Goal: Information Seeking & Learning: Understand process/instructions

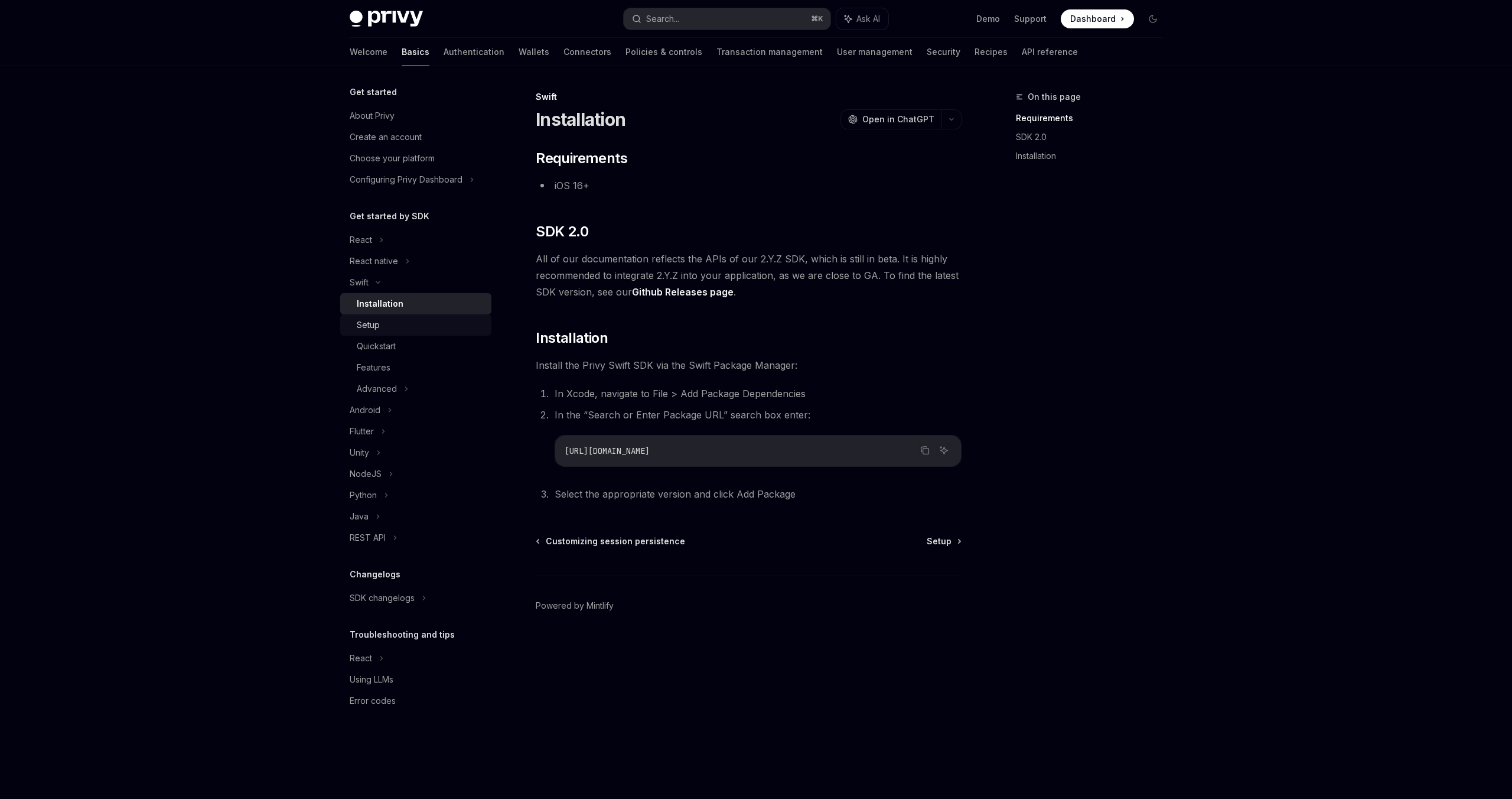
click at [369, 324] on div "Setup" at bounding box center [368, 324] width 23 height 14
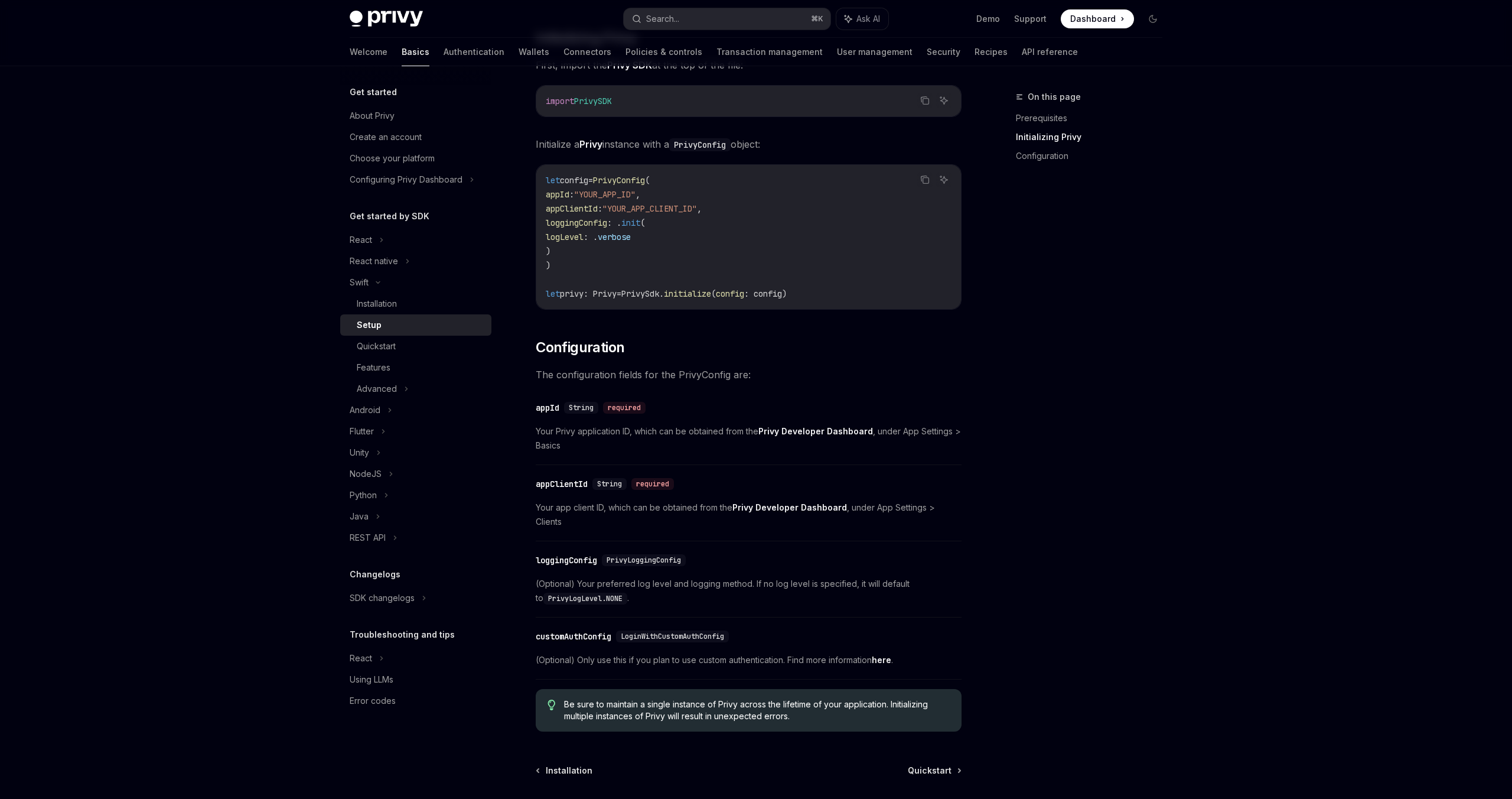
scroll to position [288, 0]
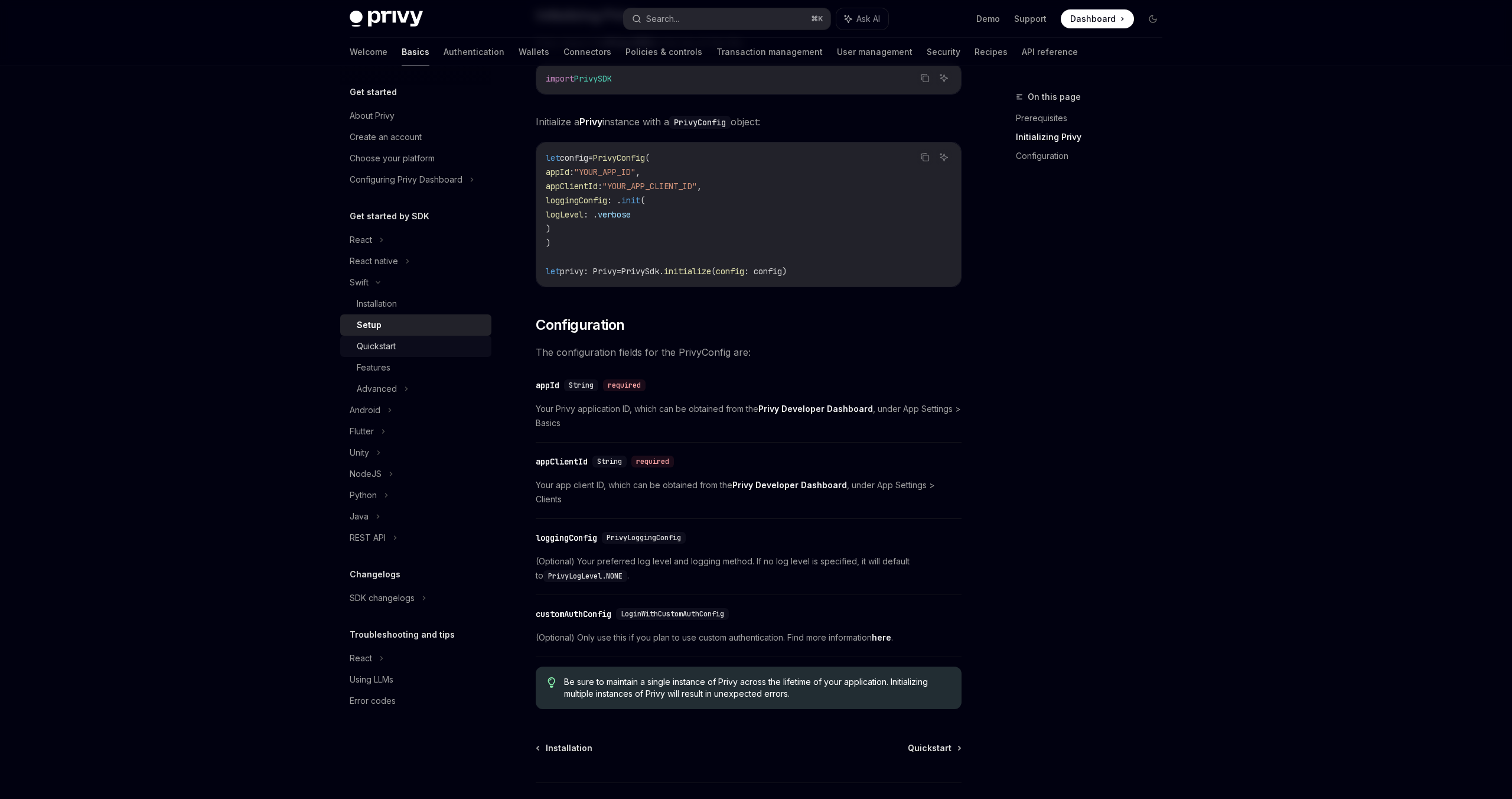
click at [392, 348] on div "Quickstart" at bounding box center [376, 346] width 39 height 14
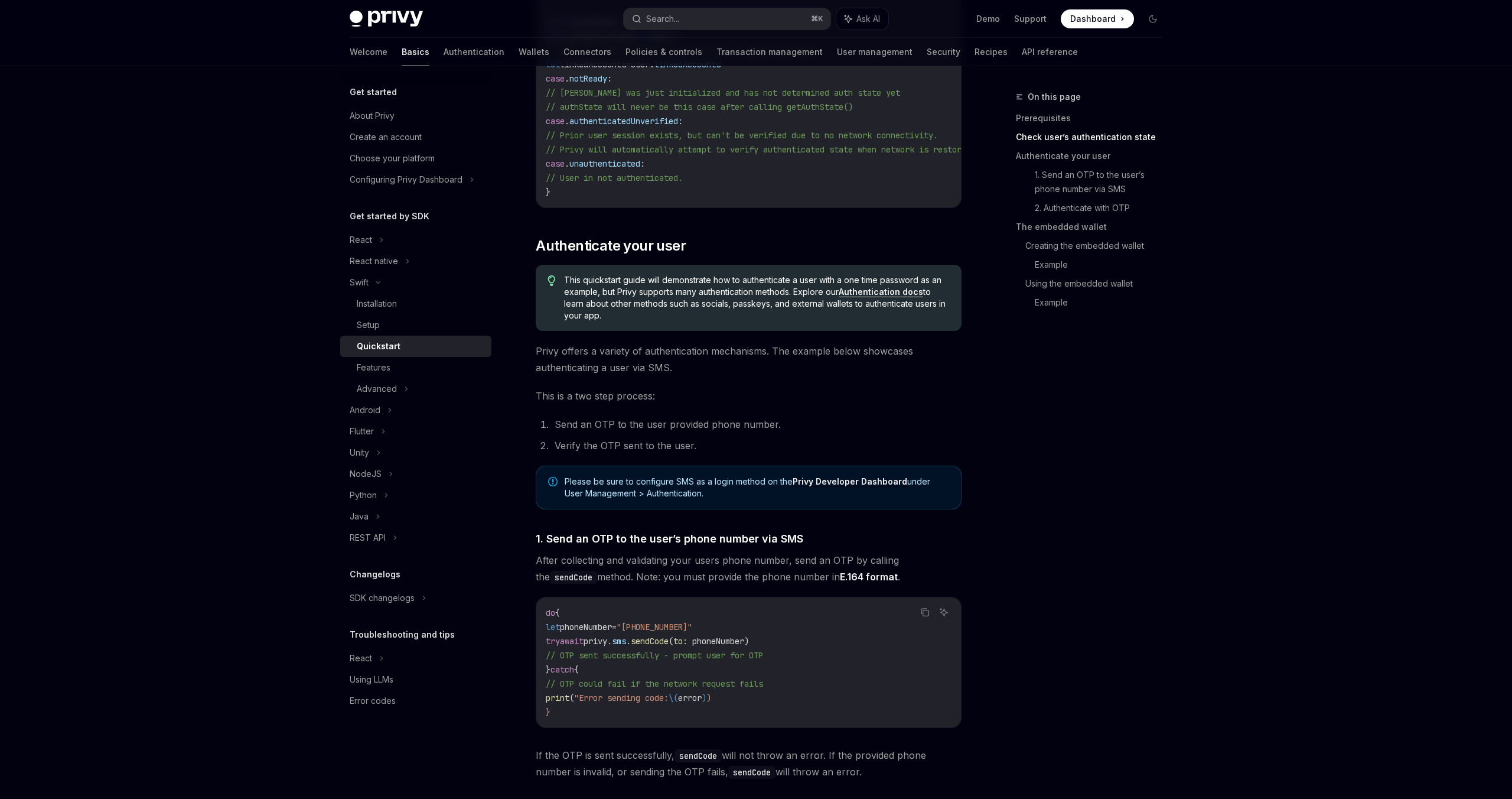
scroll to position [328, 0]
click at [374, 364] on div "Features" at bounding box center [374, 367] width 34 height 14
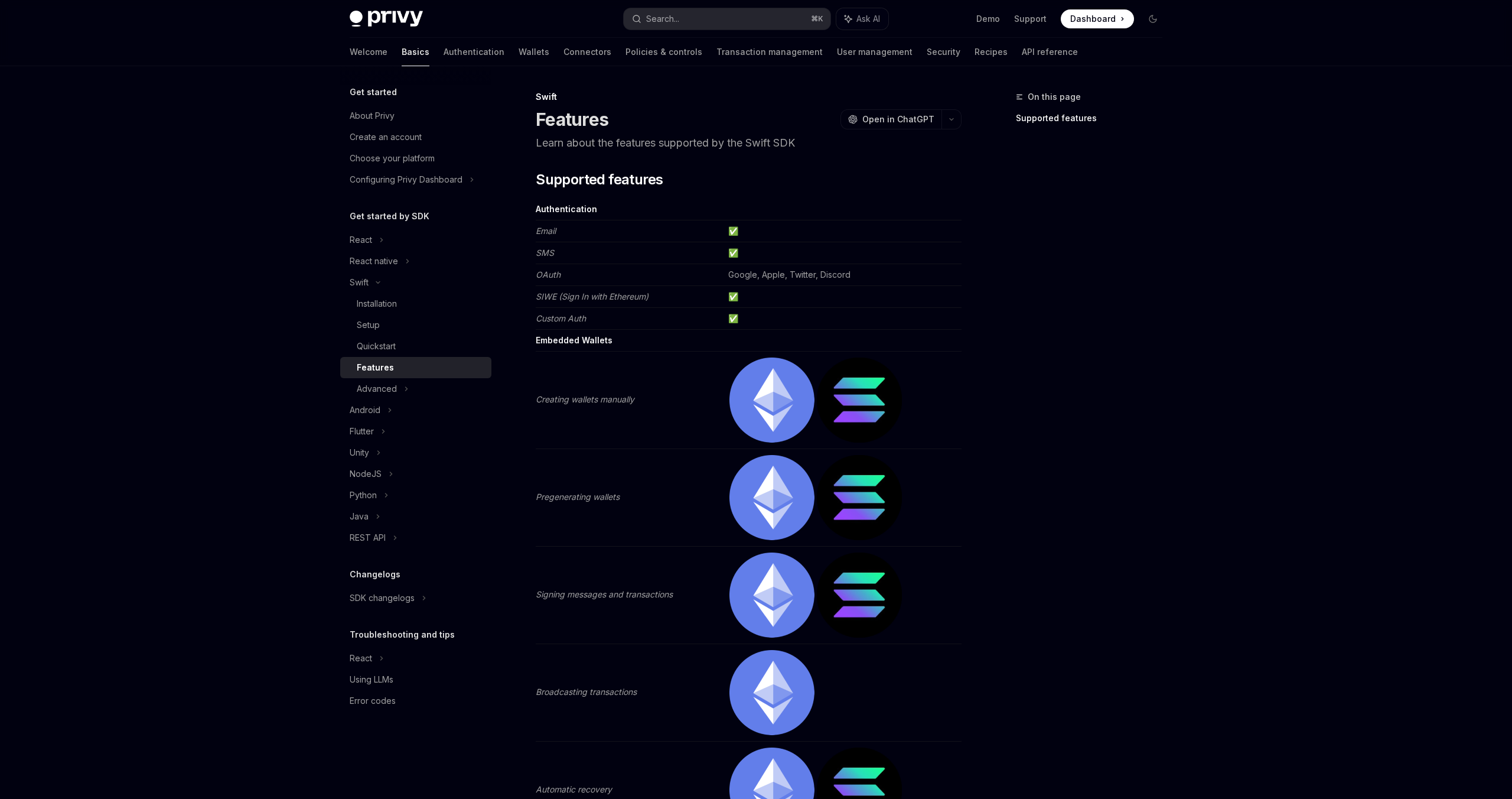
click at [564, 396] on em "Creating wallets manually" at bounding box center [584, 399] width 98 height 10
click at [576, 343] on strong "Embedded Wallets" at bounding box center [574, 340] width 77 height 10
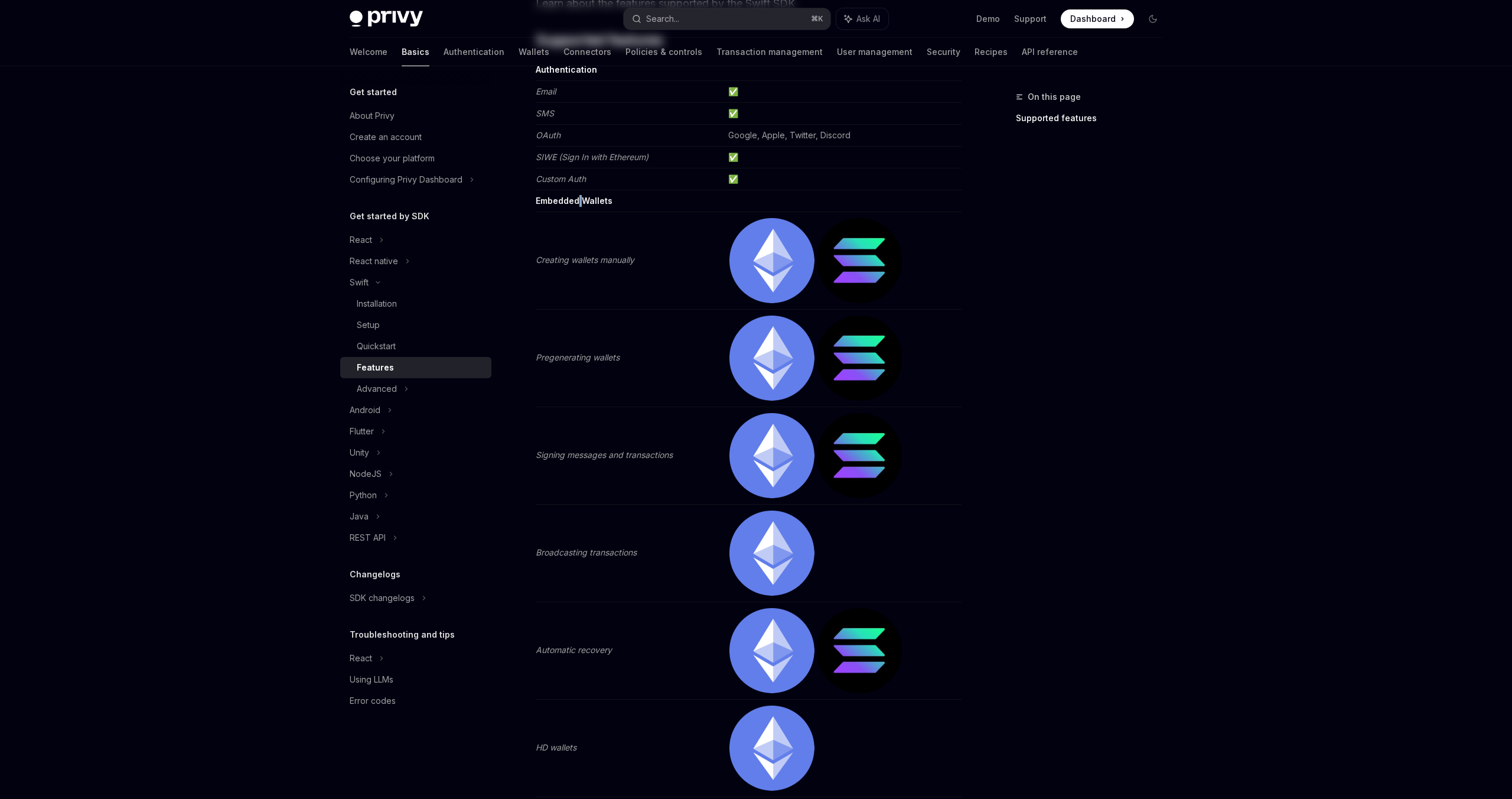
scroll to position [433, 0]
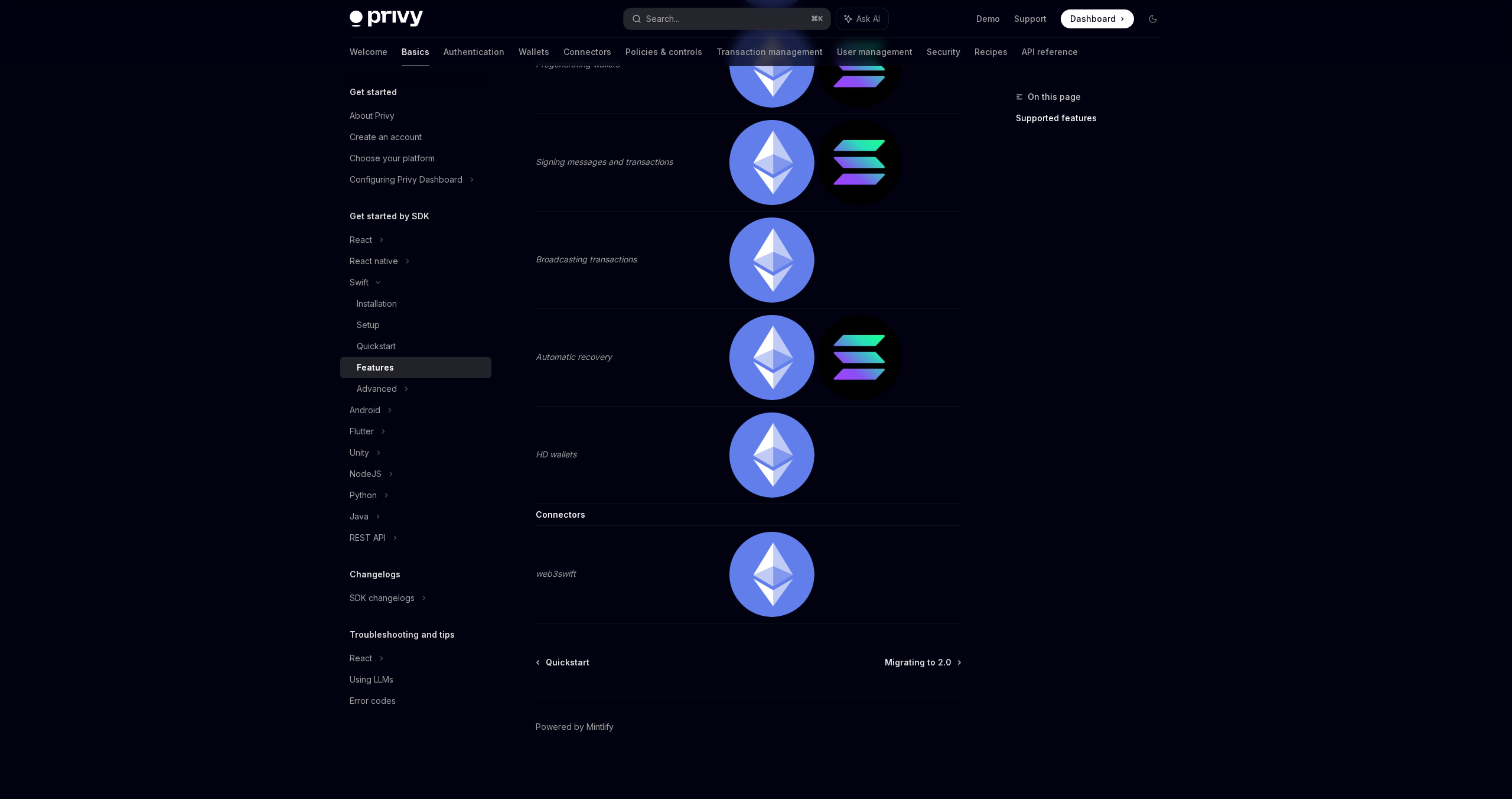
click at [757, 389] on img at bounding box center [771, 357] width 85 height 85
click at [950, 662] on span "Migrating to 2.0" at bounding box center [917, 662] width 66 height 12
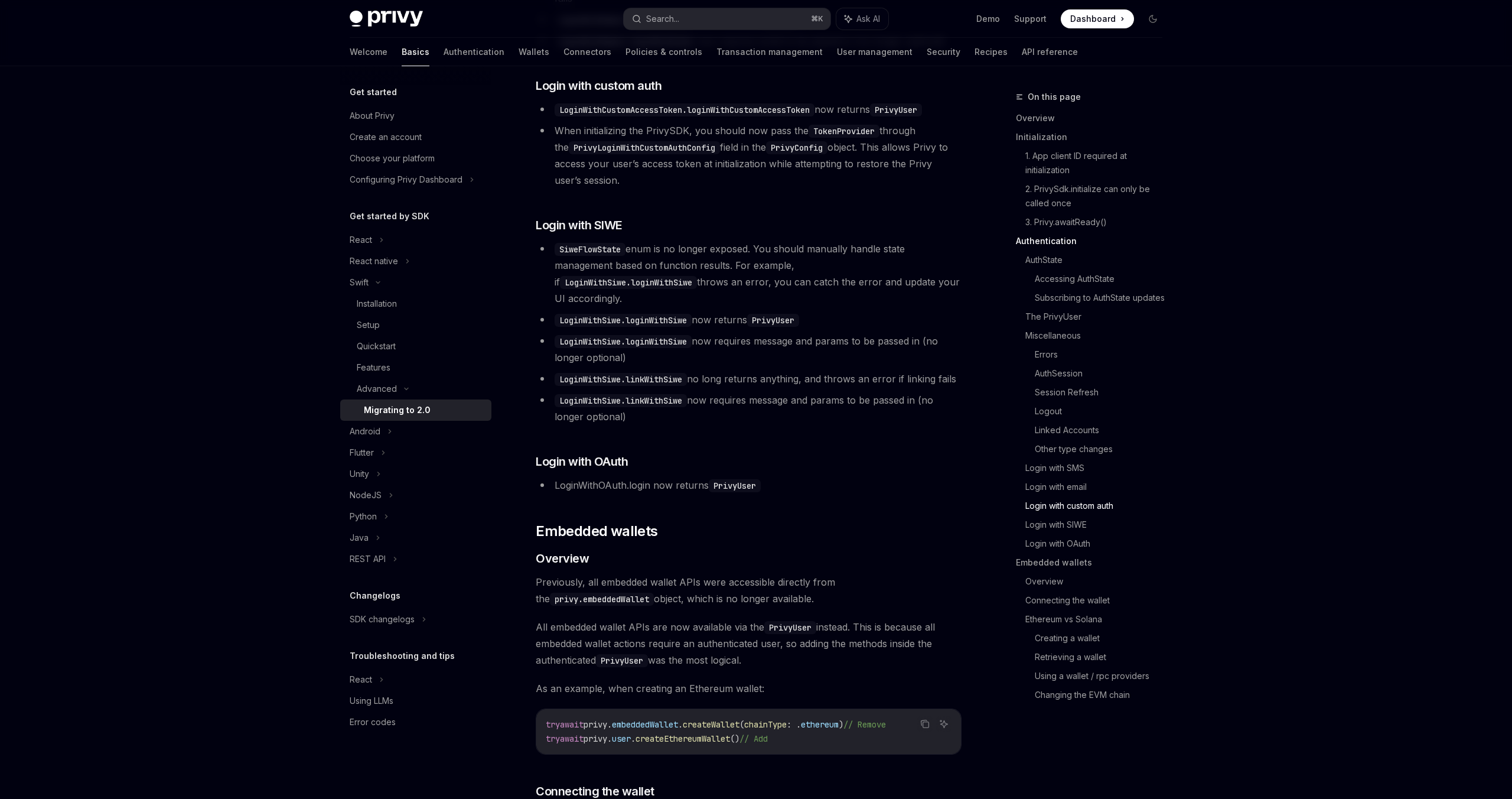
scroll to position [3181, 0]
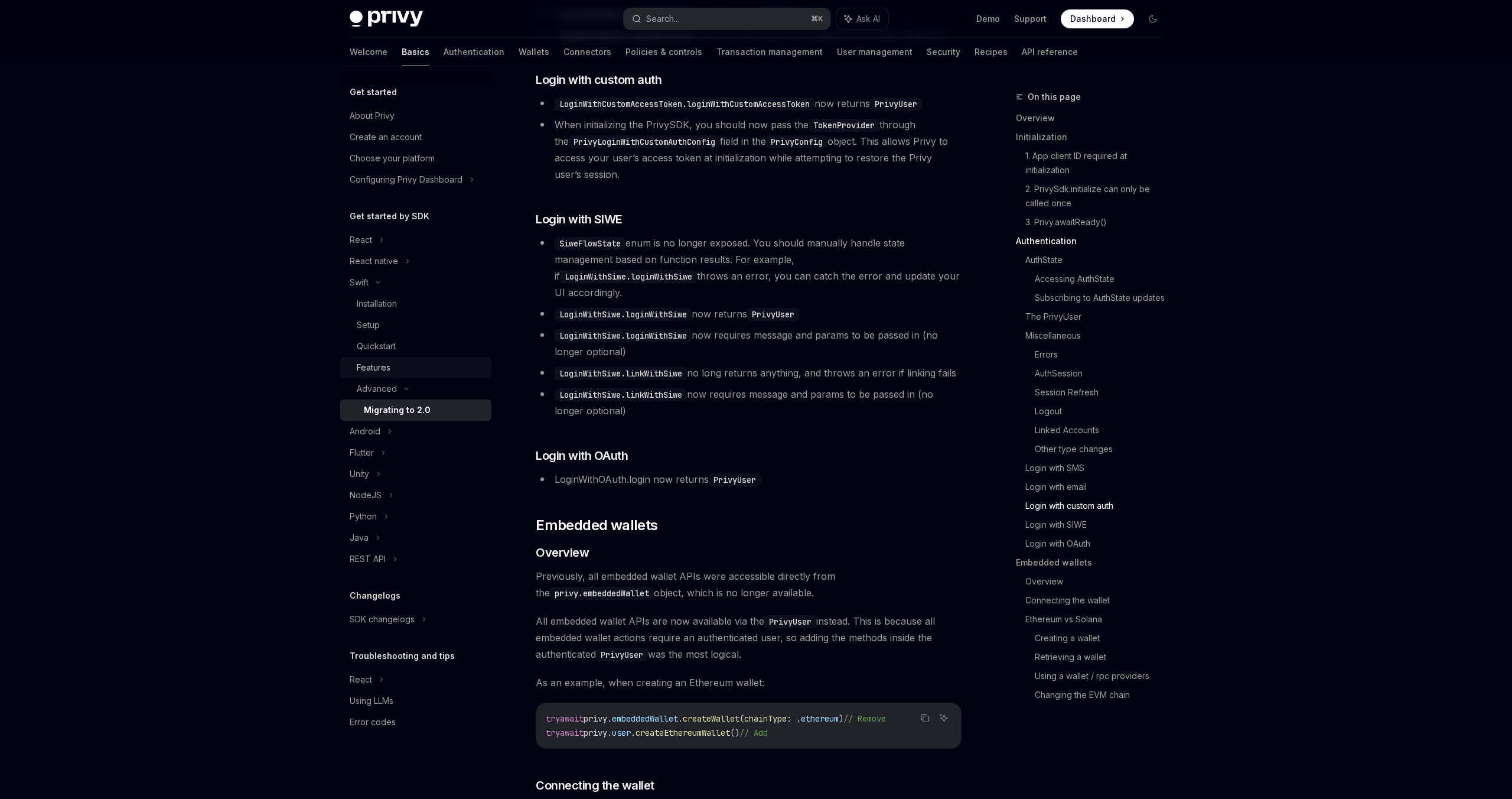
click at [378, 368] on div "Features" at bounding box center [374, 367] width 34 height 14
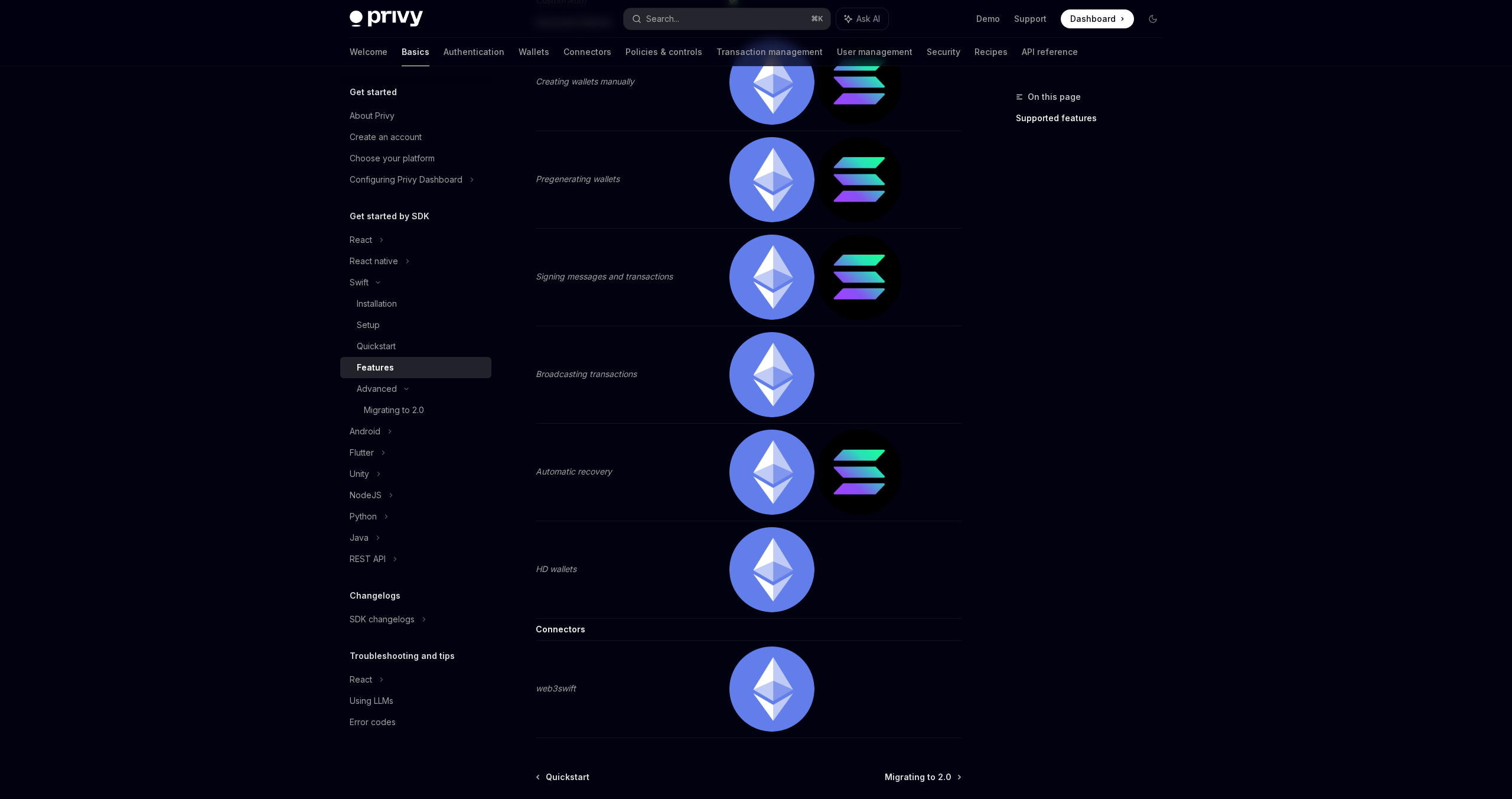
scroll to position [433, 0]
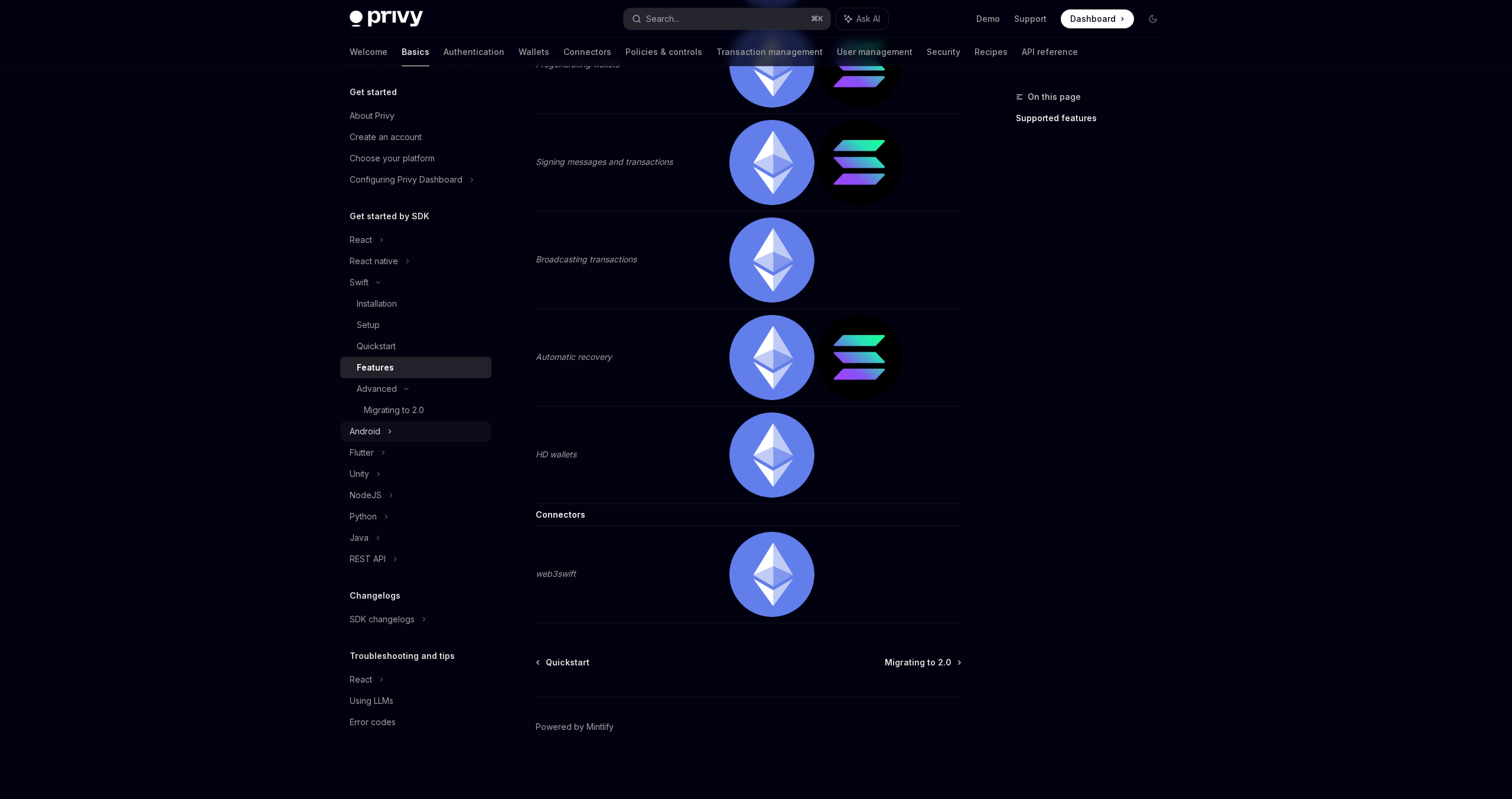
click at [389, 430] on icon at bounding box center [389, 431] width 5 height 14
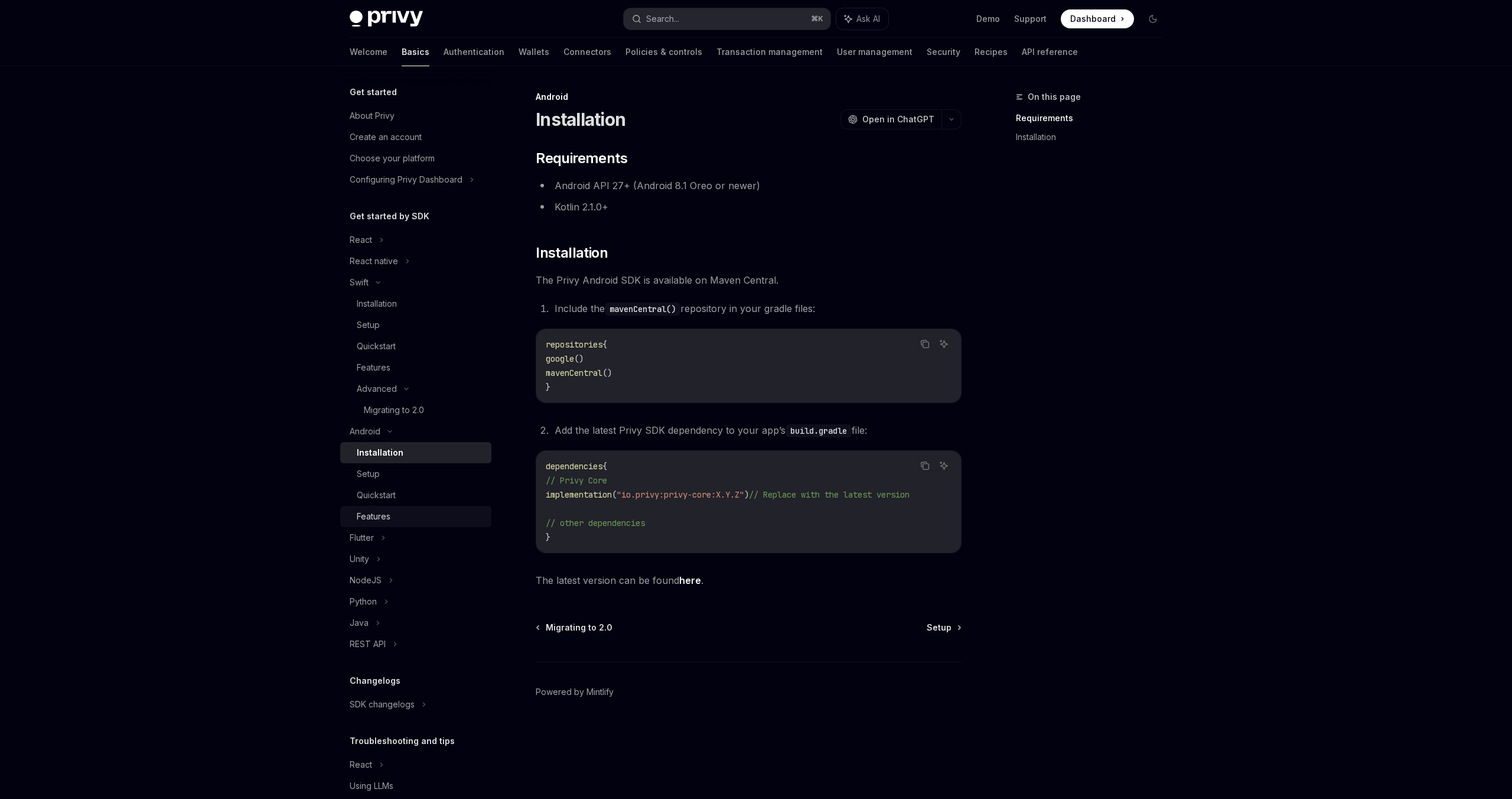
click at [370, 510] on div "Features" at bounding box center [374, 516] width 34 height 14
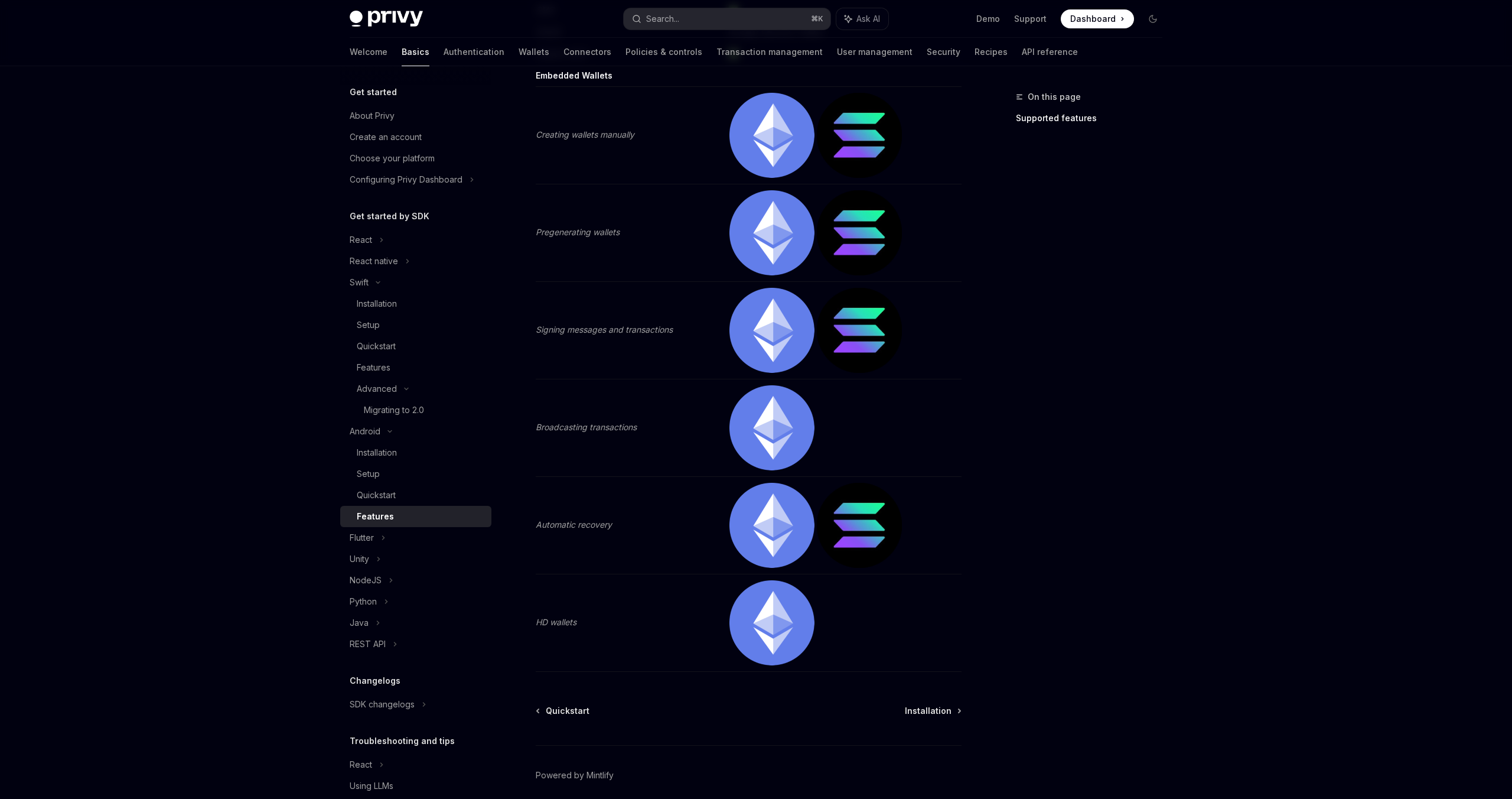
scroll to position [285, 0]
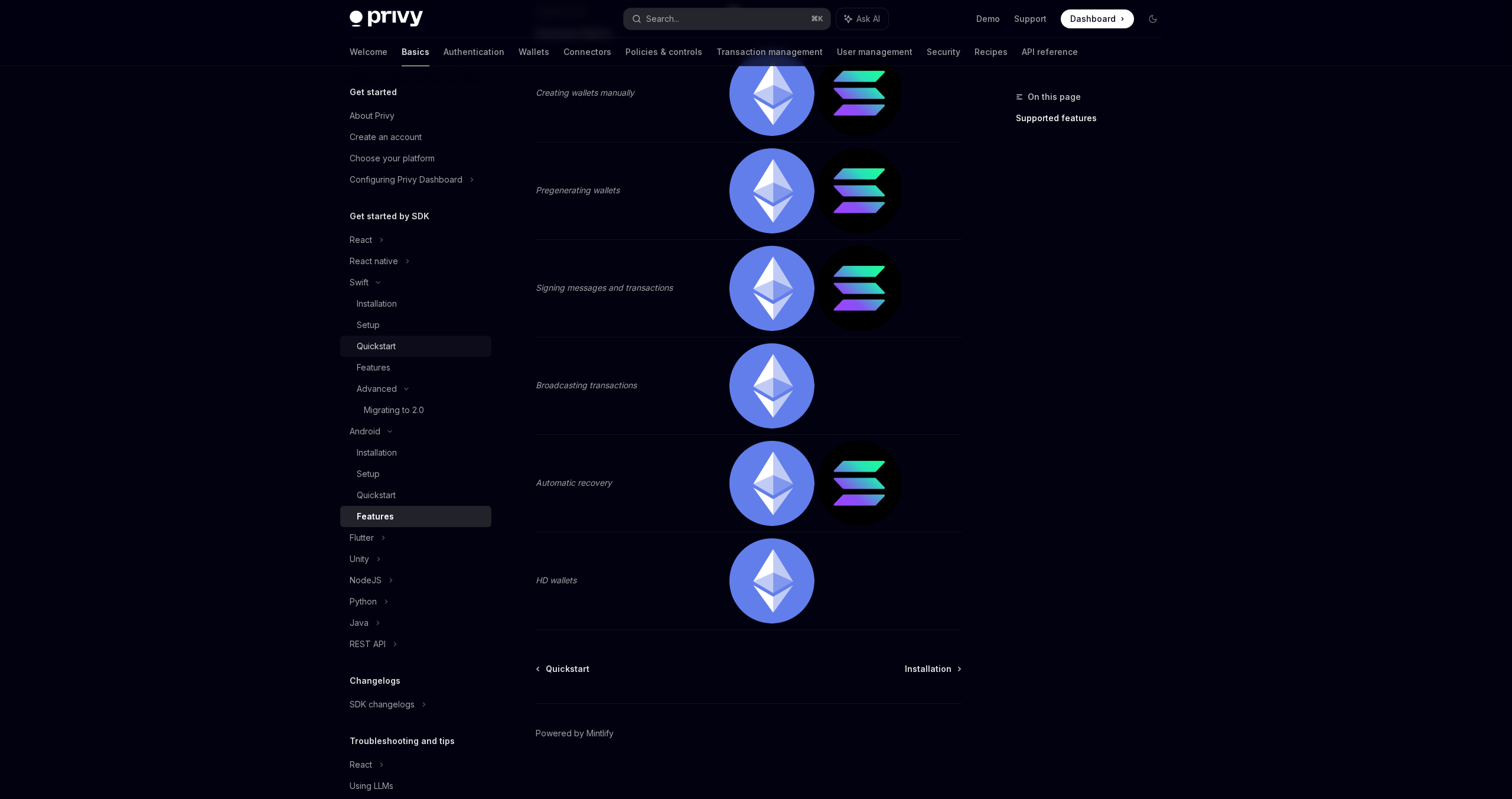
click at [382, 350] on div "Quickstart" at bounding box center [376, 346] width 39 height 14
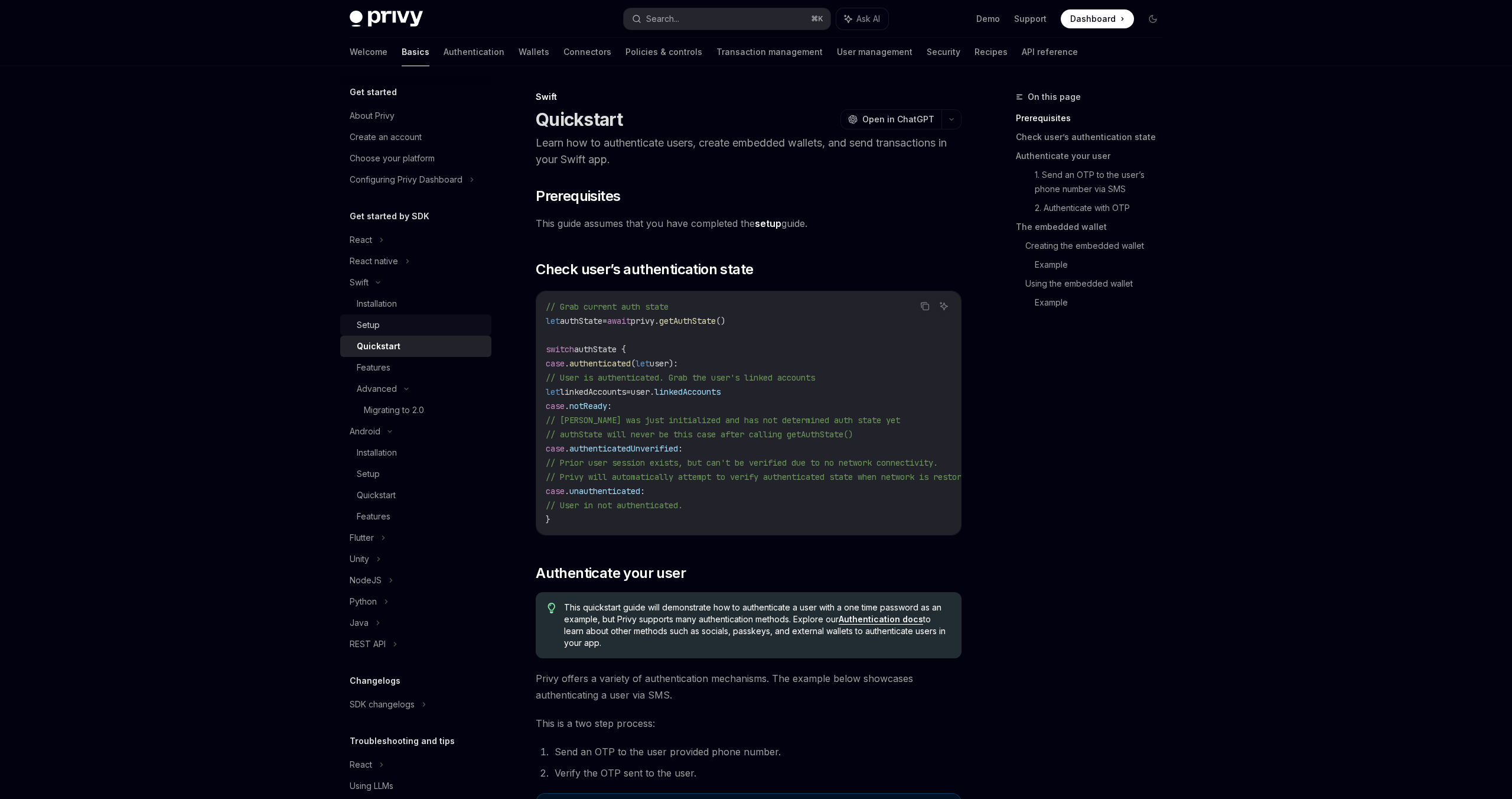
click at [370, 315] on link "Setup" at bounding box center [415, 325] width 151 height 22
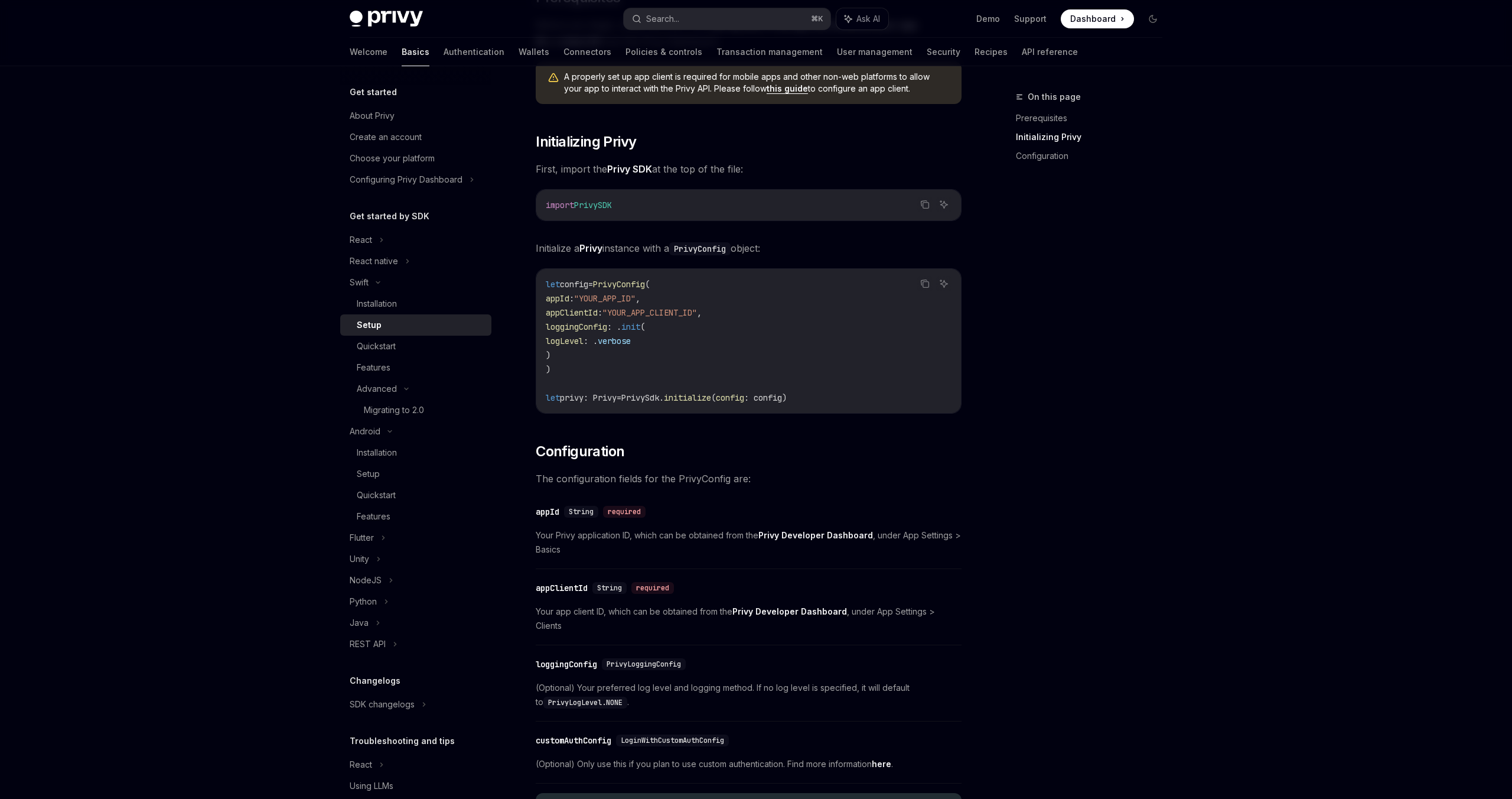
scroll to position [359, 0]
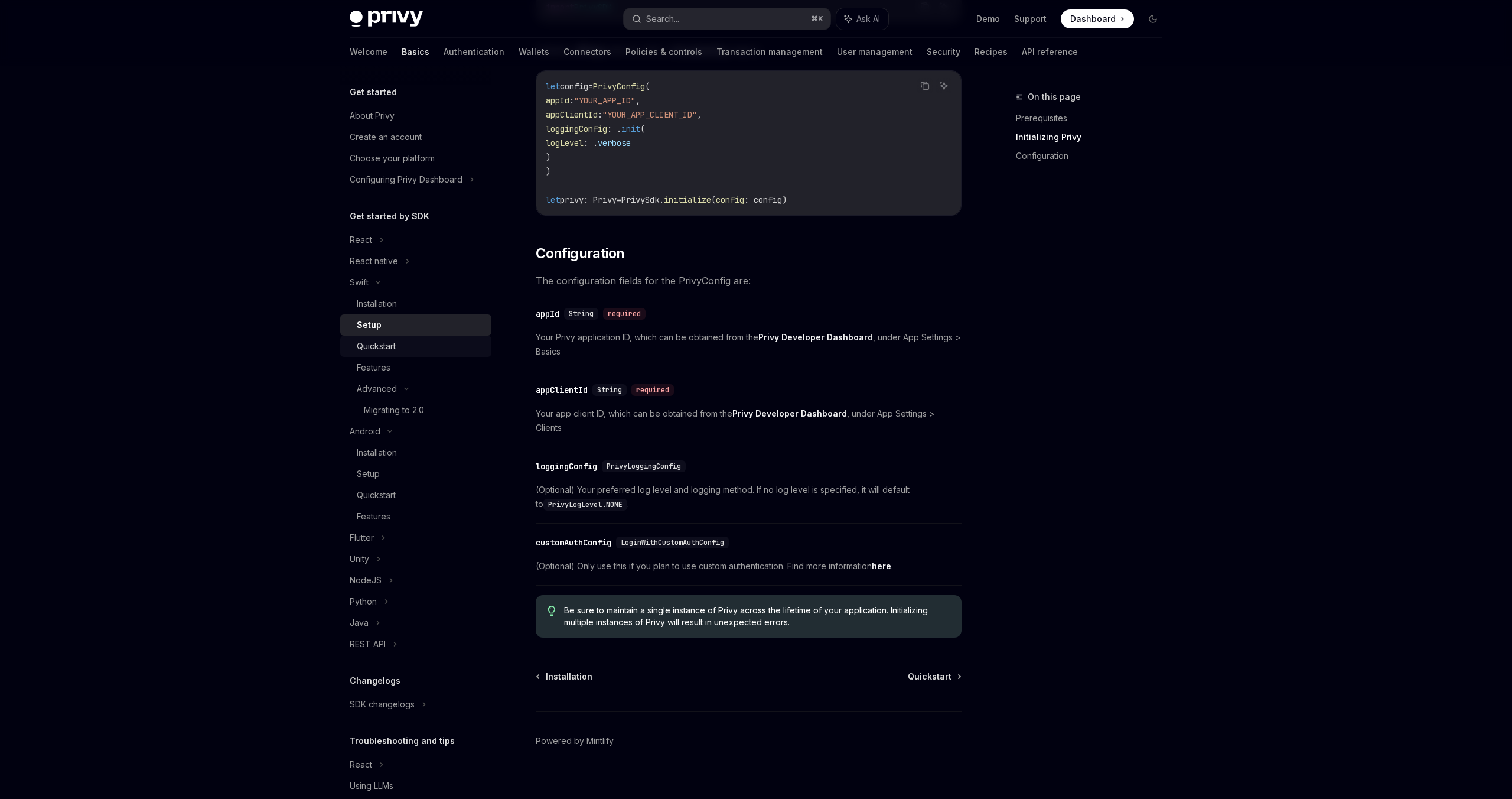
click at [399, 349] on div "Quickstart" at bounding box center [420, 346] width 127 height 14
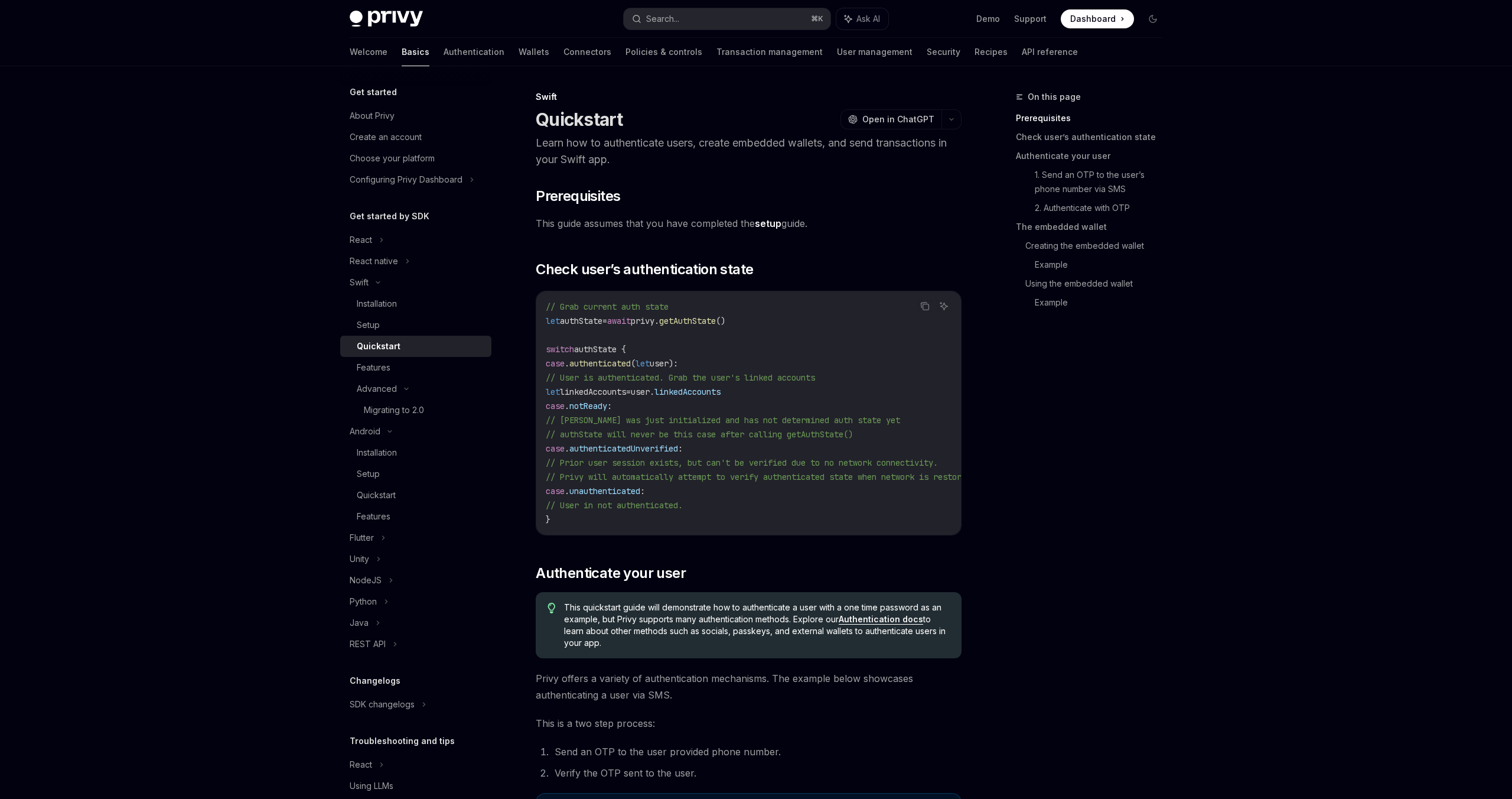
click at [771, 221] on link "setup" at bounding box center [768, 223] width 26 height 12
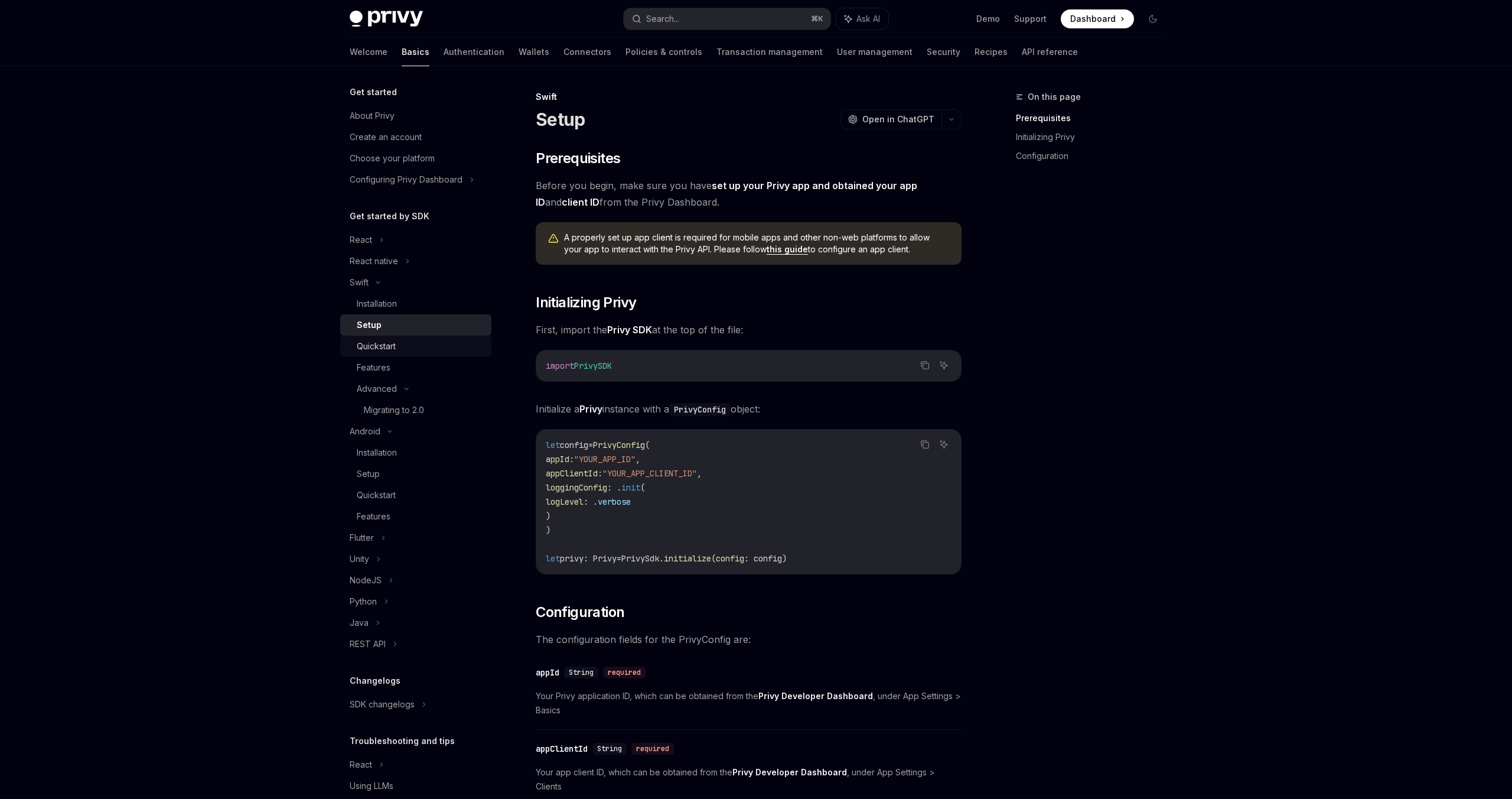
click at [388, 351] on div "Quickstart" at bounding box center [376, 346] width 39 height 14
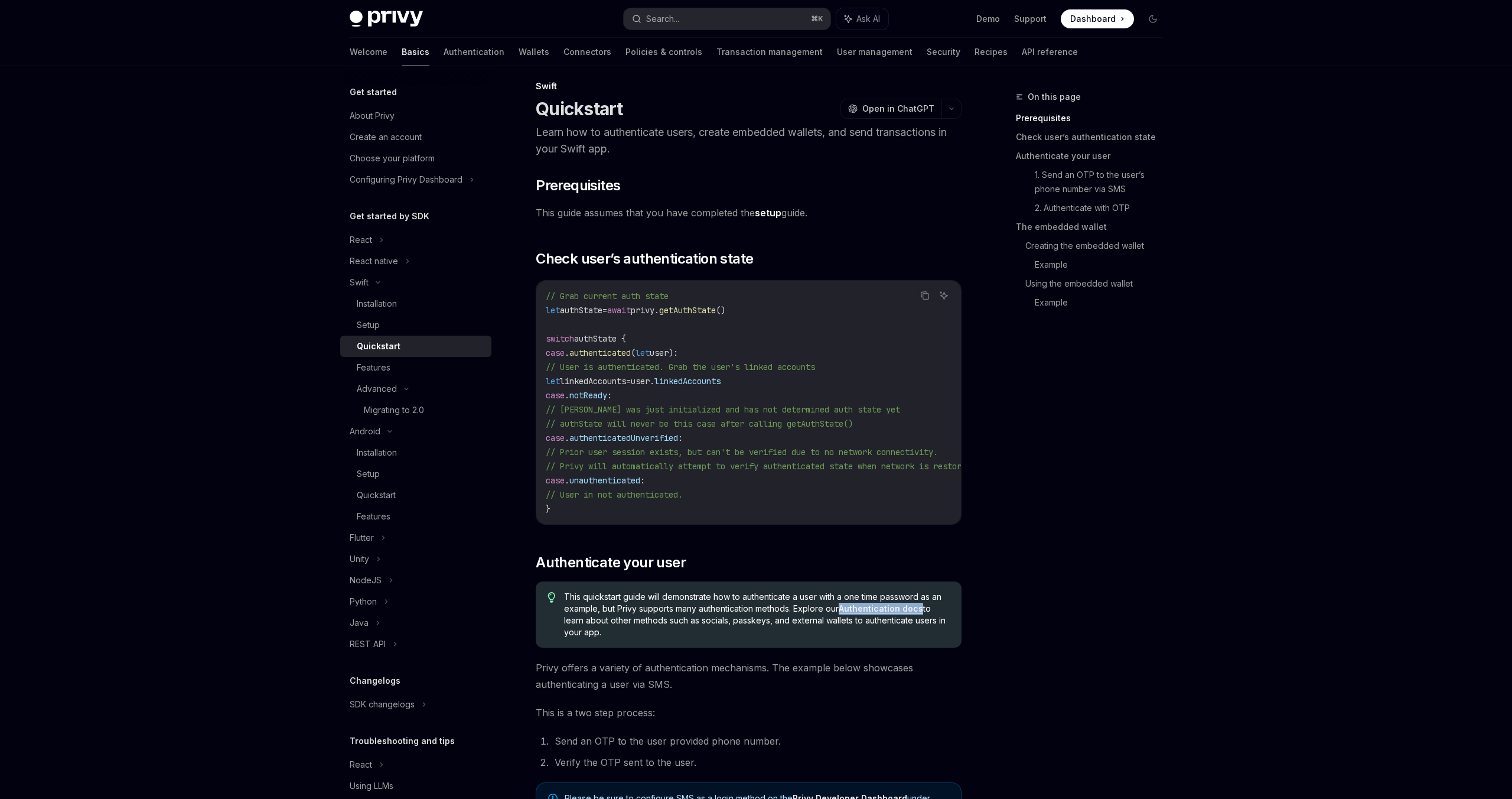
scroll to position [9, 0]
click at [378, 324] on div "Setup" at bounding box center [368, 324] width 23 height 14
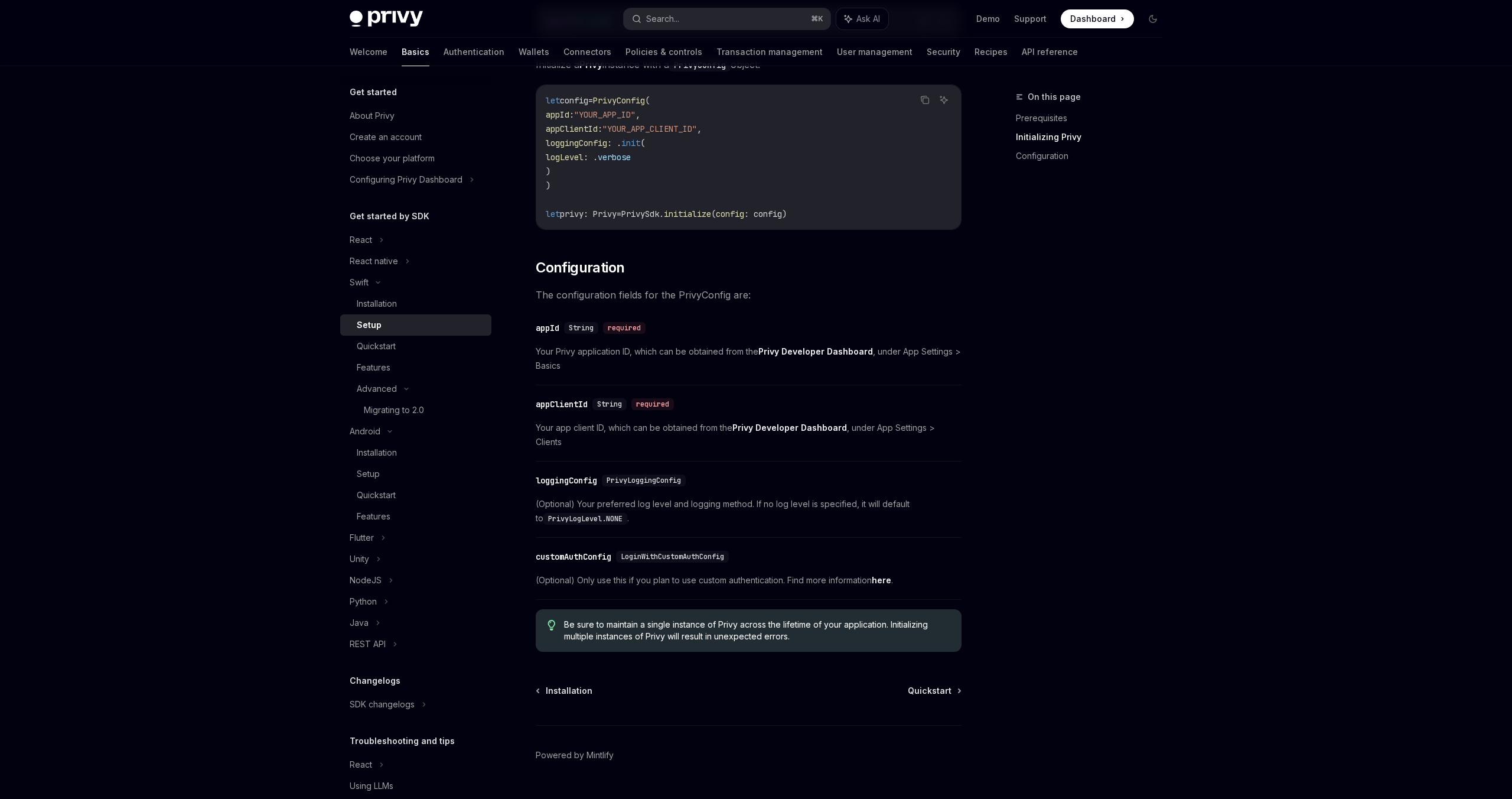
scroll to position [359, 0]
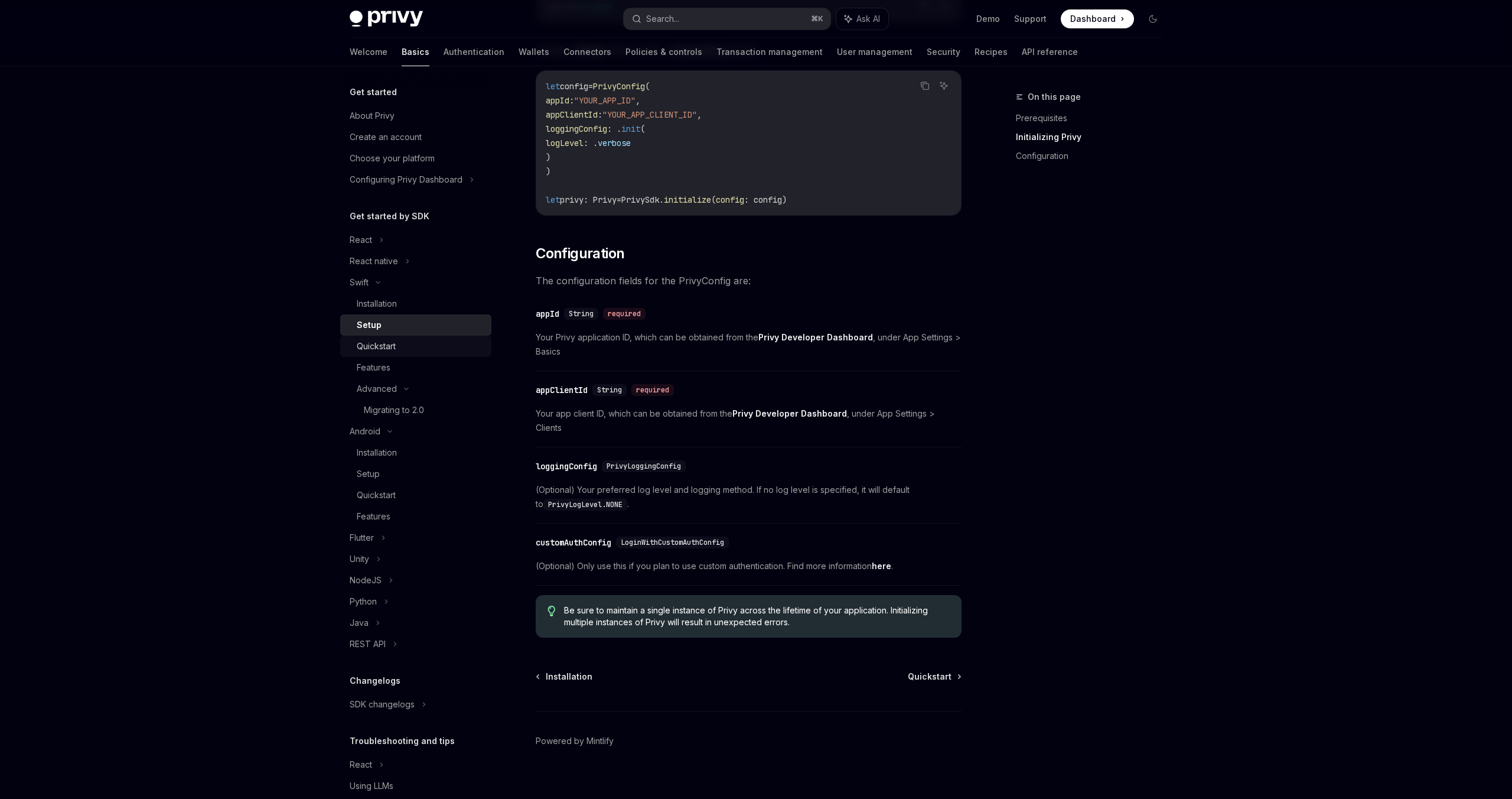
click at [386, 347] on div "Quickstart" at bounding box center [376, 346] width 39 height 14
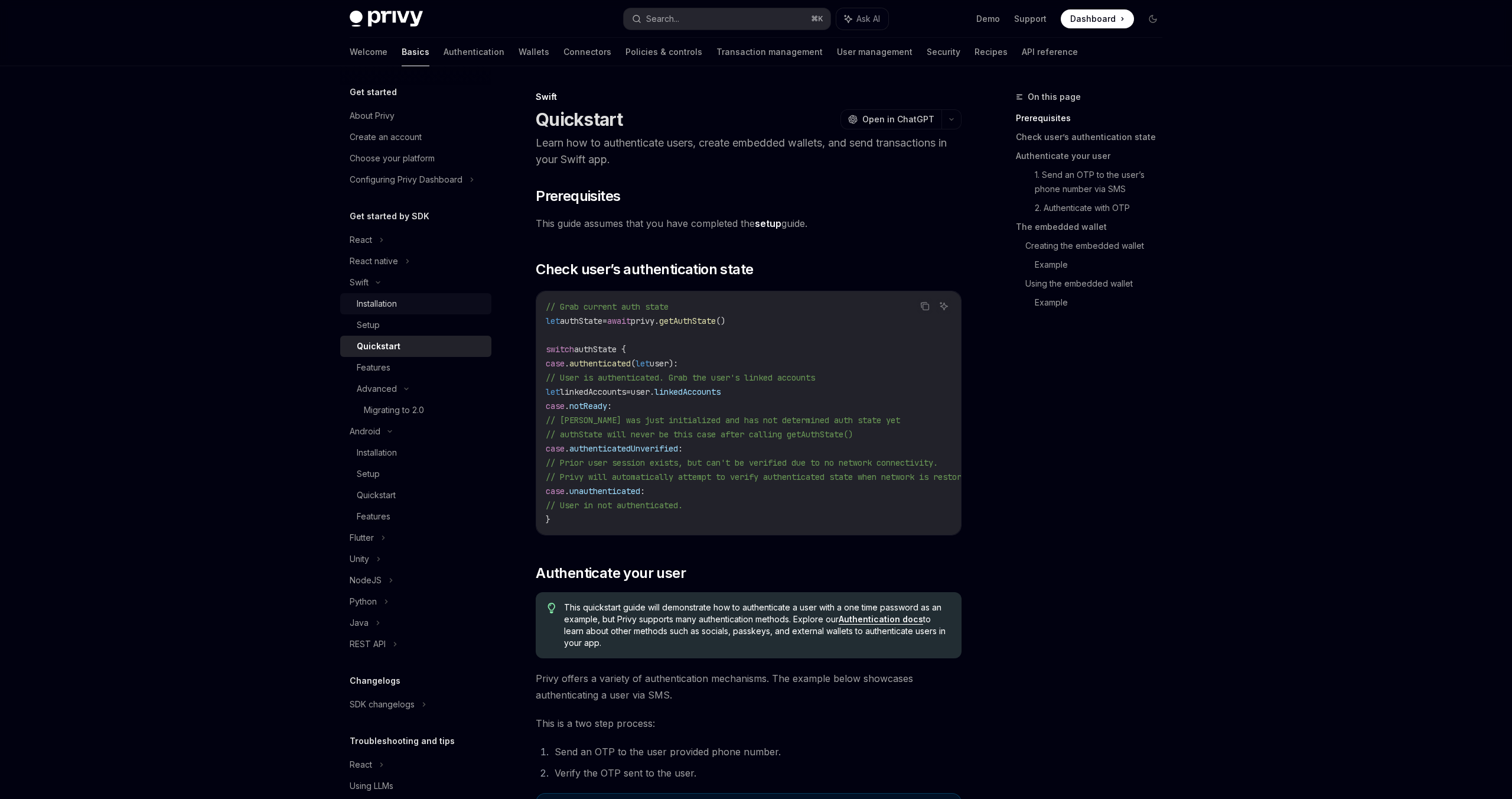
click at [369, 301] on div "Installation" at bounding box center [376, 303] width 40 height 14
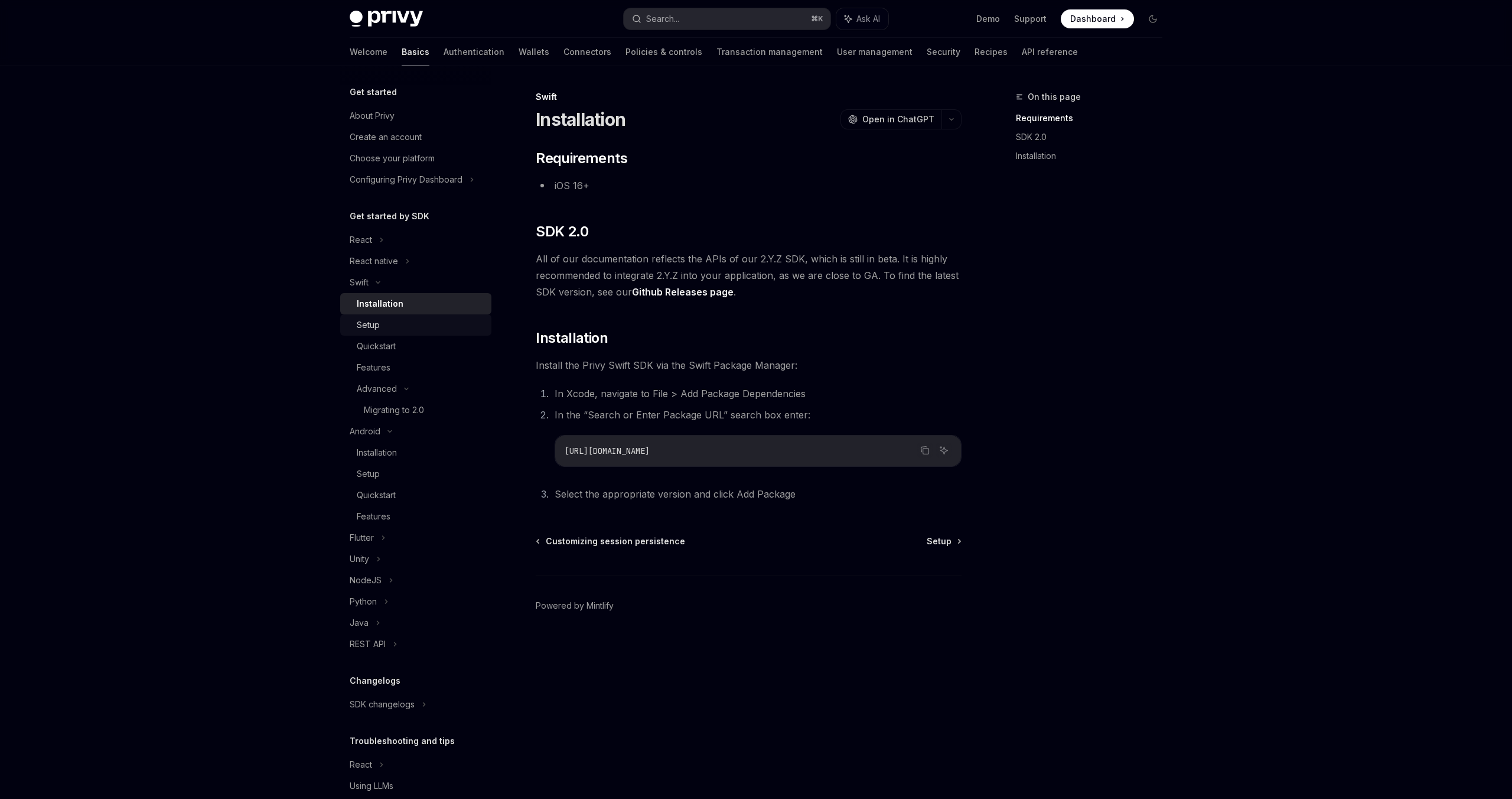
click at [369, 322] on div "Setup" at bounding box center [368, 324] width 23 height 14
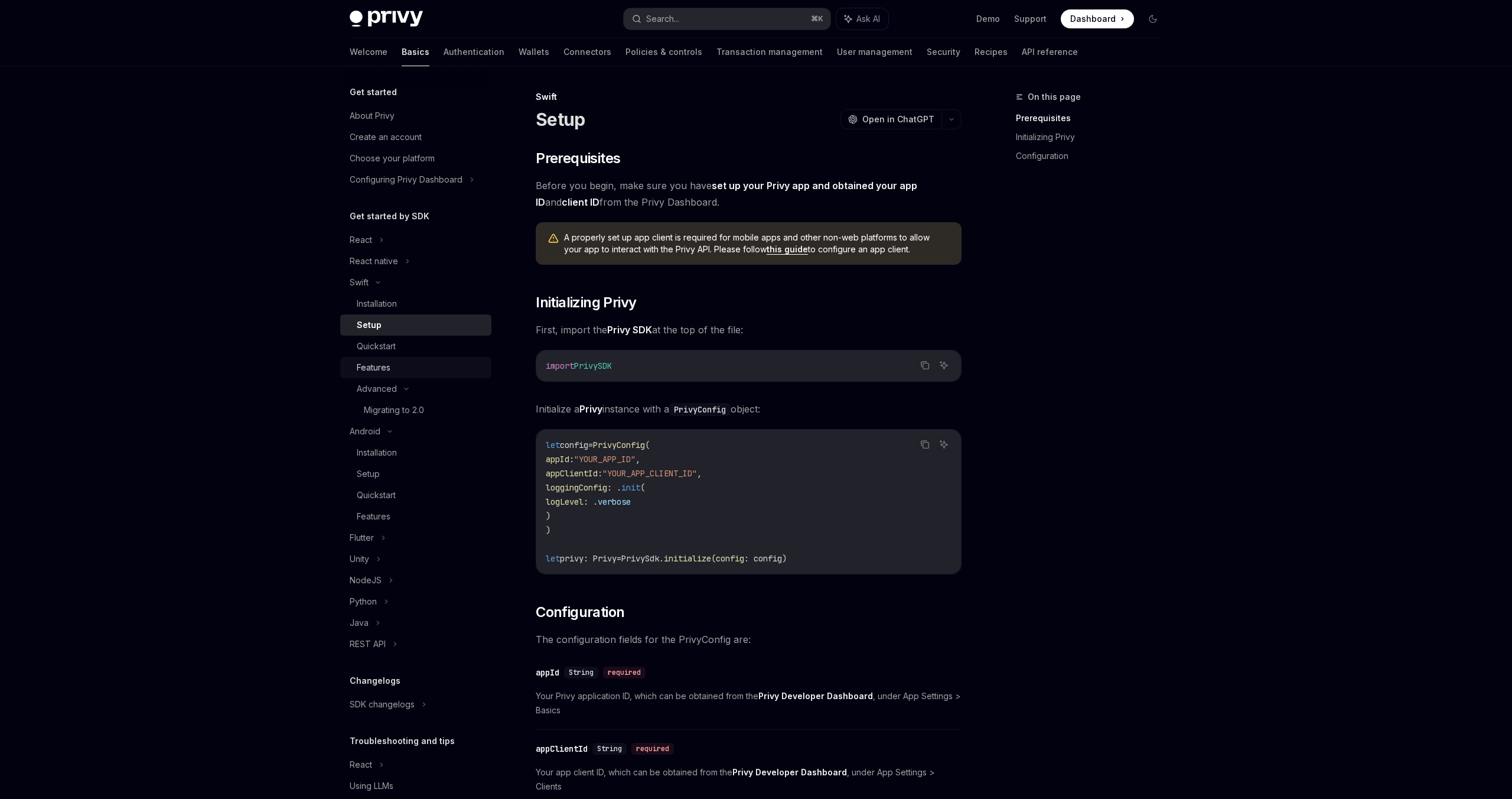
click at [391, 370] on div "Features" at bounding box center [420, 367] width 127 height 14
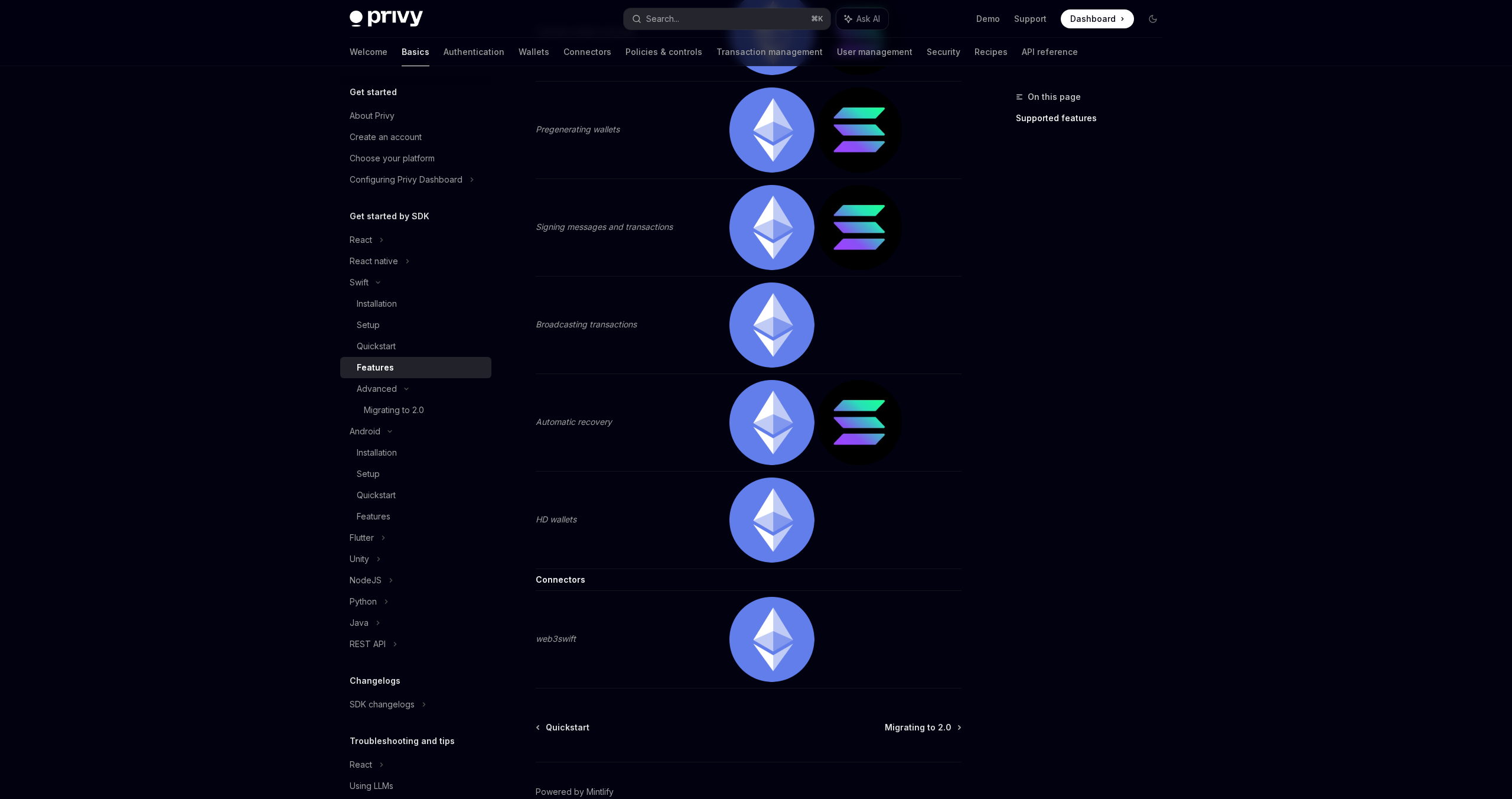
scroll to position [372, 0]
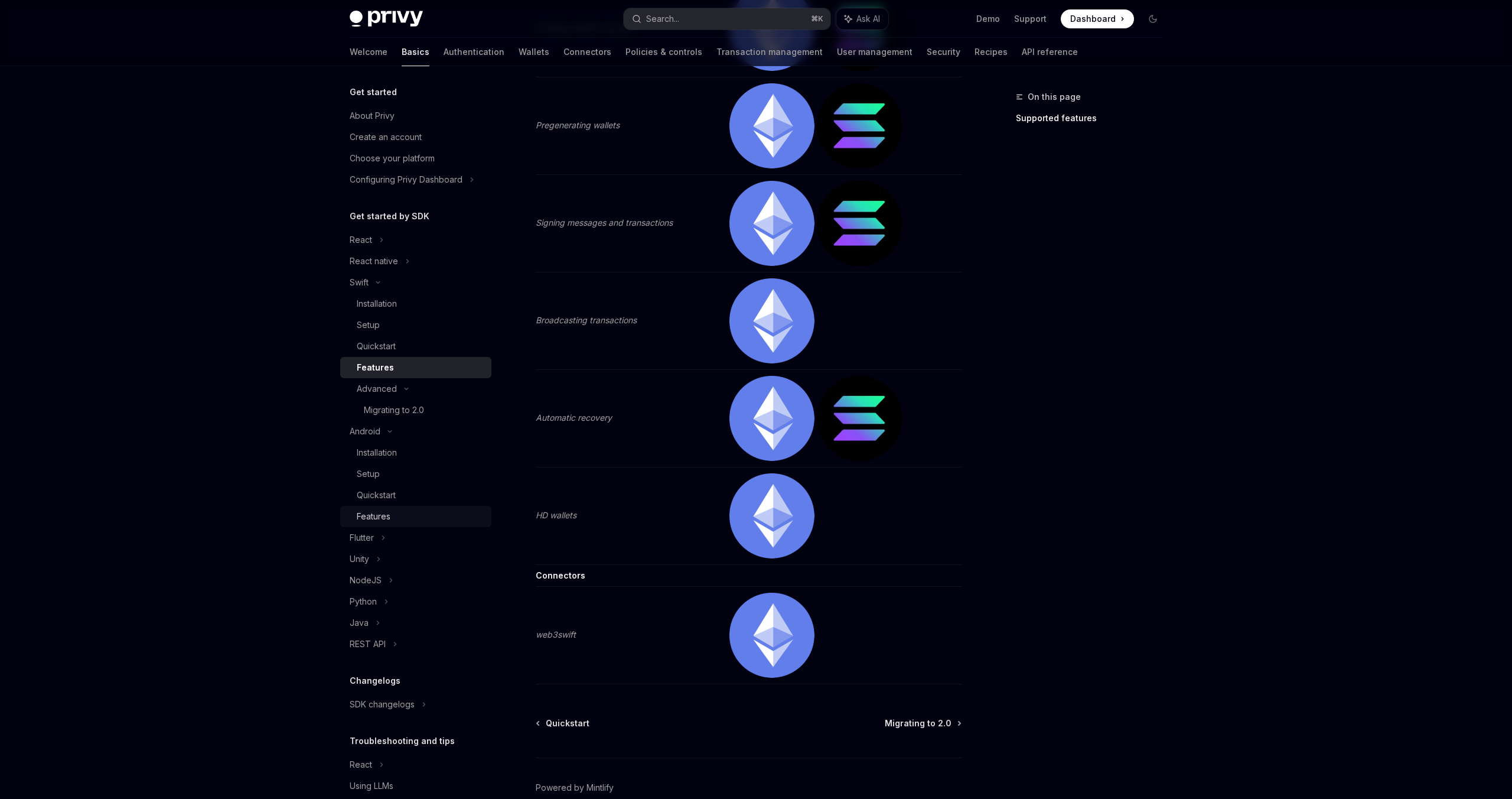
click at [362, 510] on div "Features" at bounding box center [374, 516] width 34 height 14
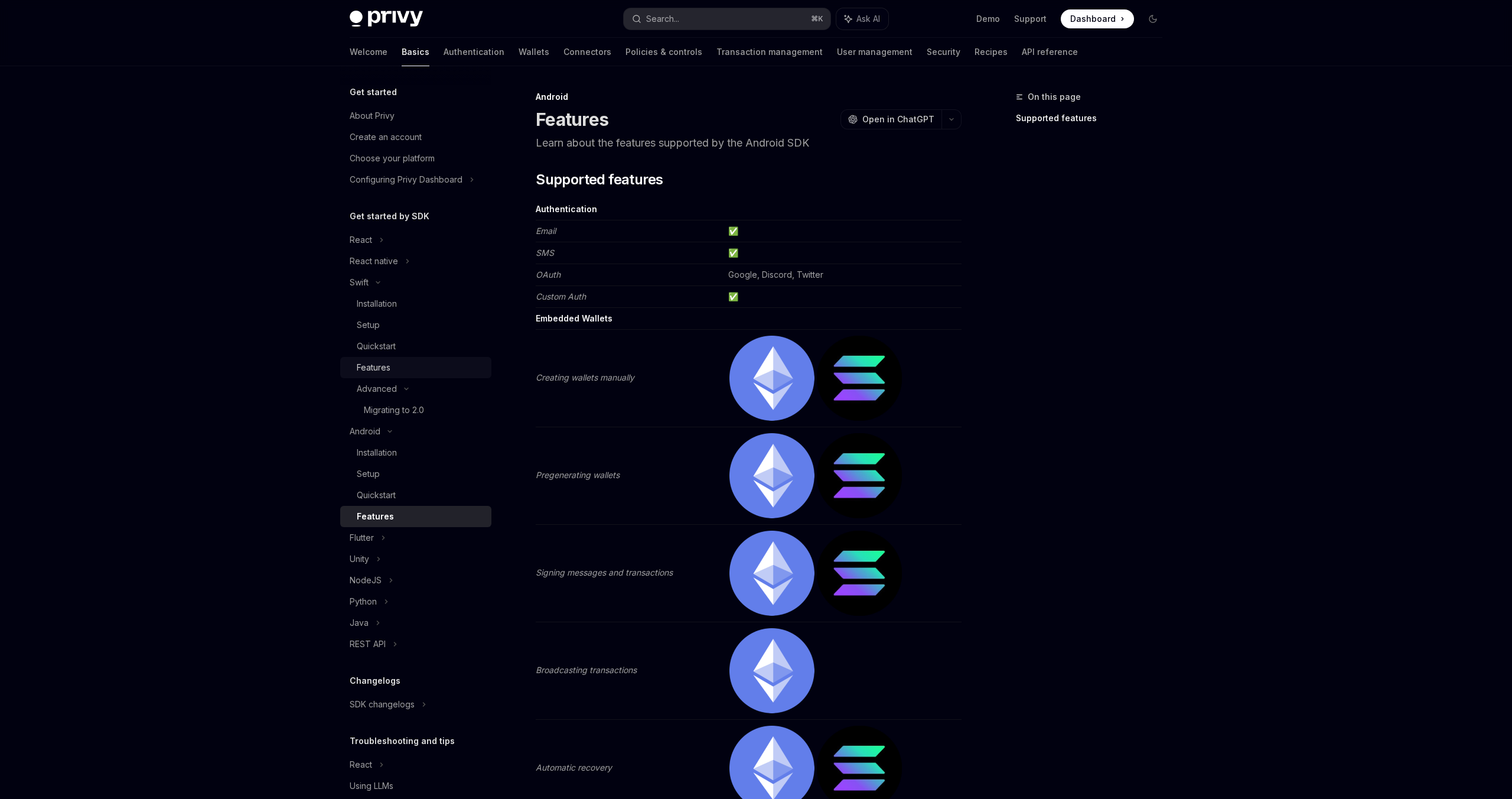
click at [373, 358] on link "Features" at bounding box center [415, 367] width 151 height 22
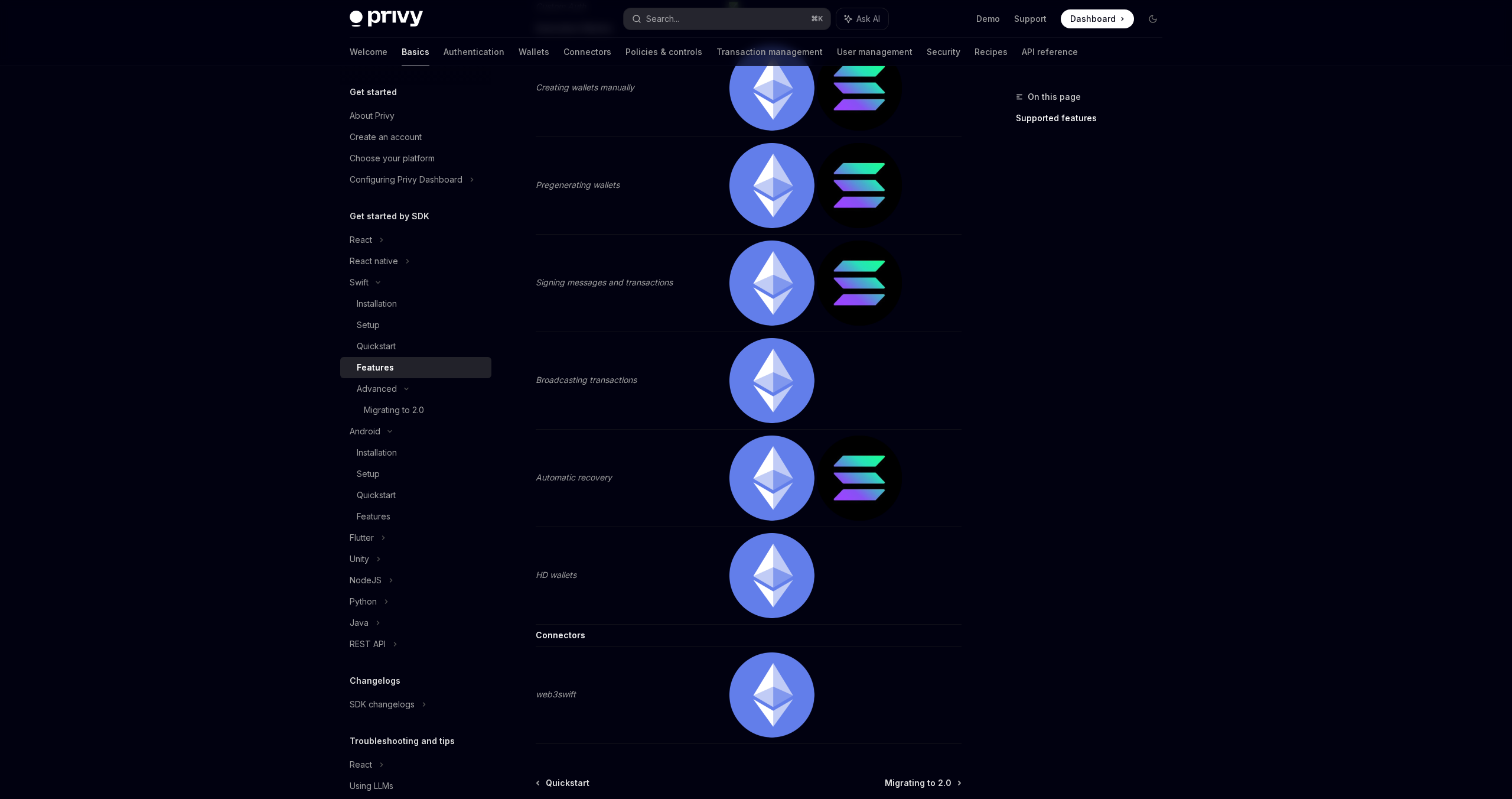
scroll to position [366, 0]
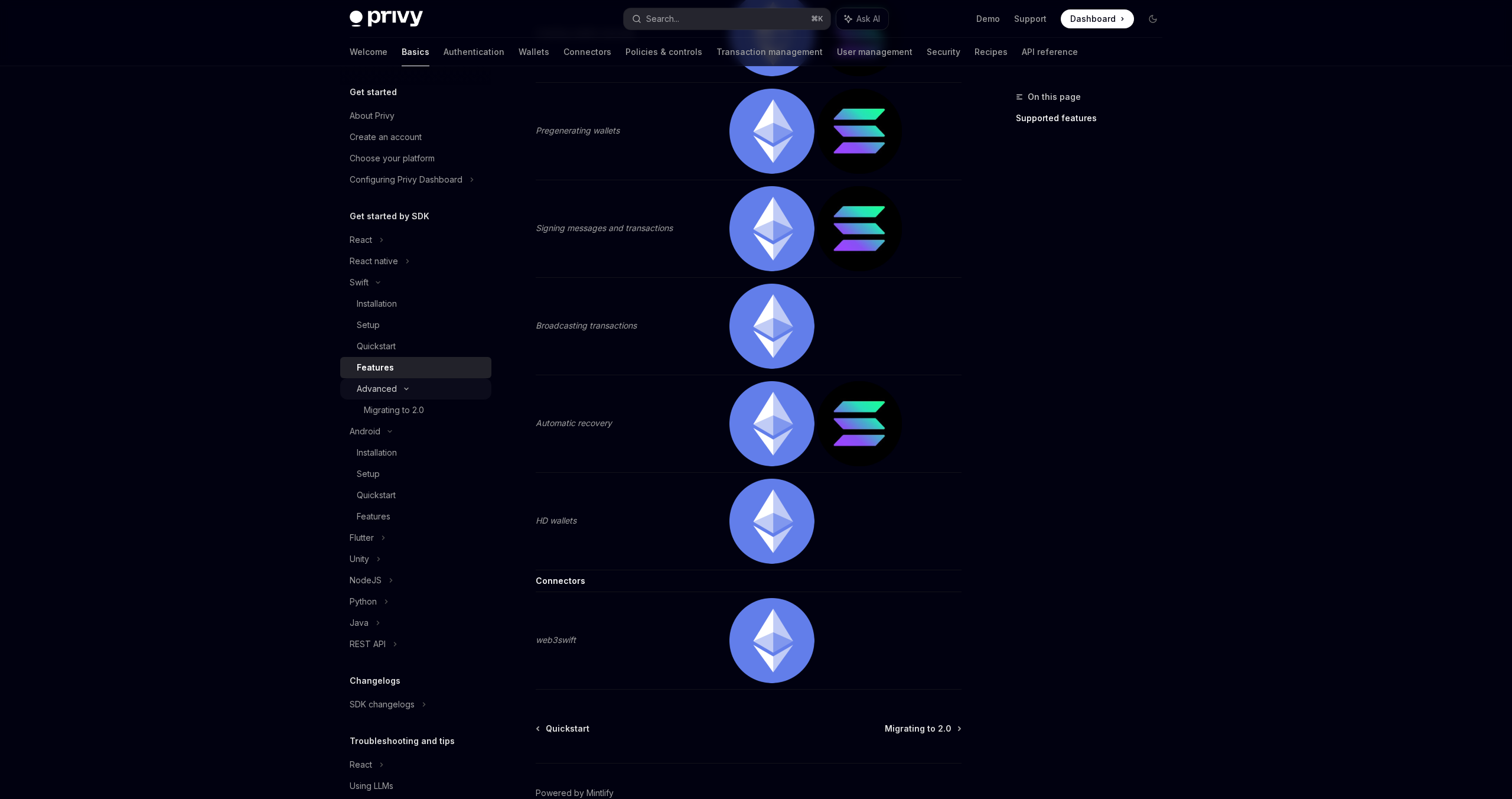
click at [404, 394] on div "Advanced" at bounding box center [415, 389] width 151 height 22
click at [404, 394] on icon at bounding box center [405, 388] width 5 height 14
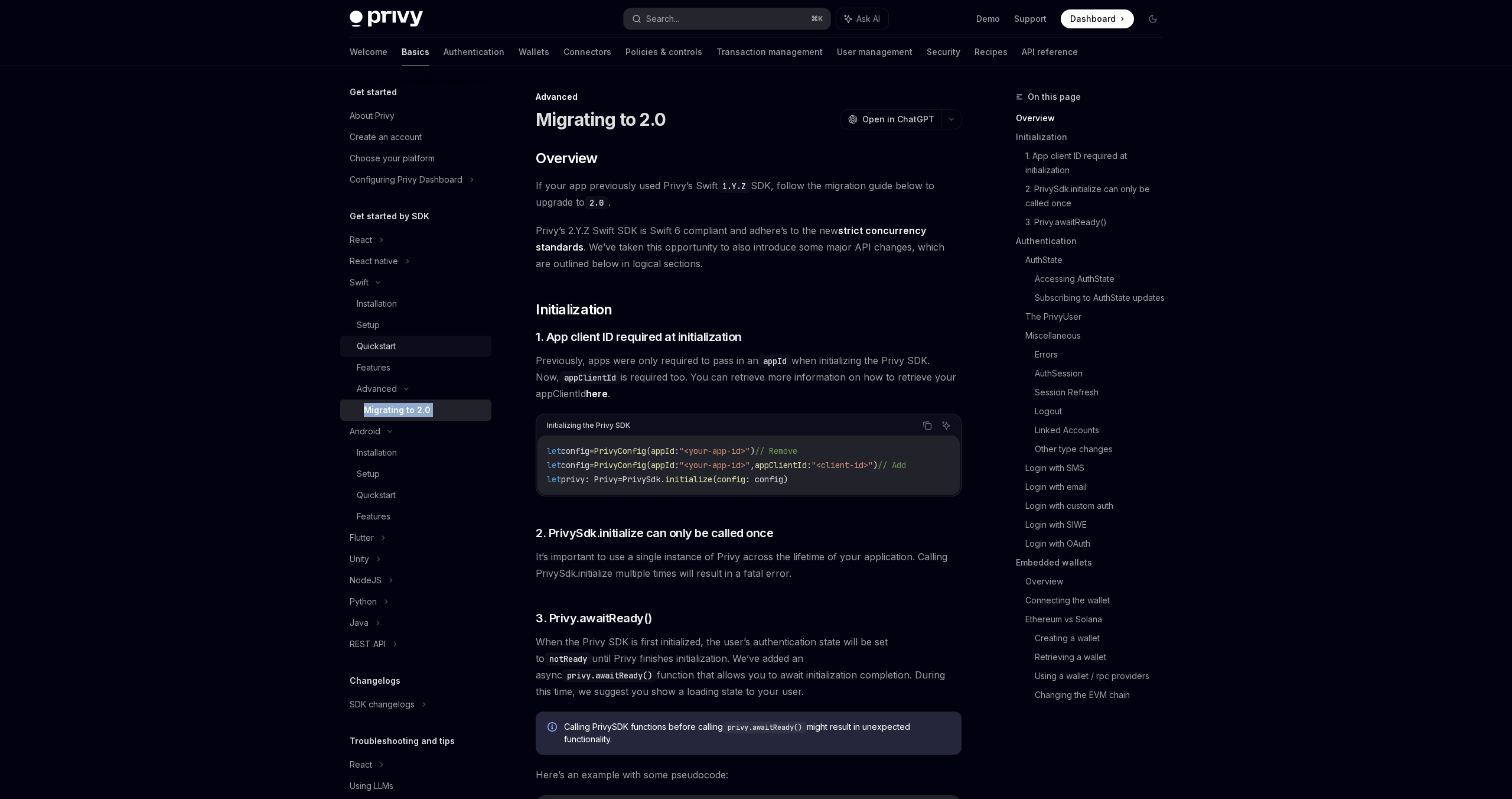
click at [384, 348] on div "Quickstart" at bounding box center [376, 346] width 39 height 14
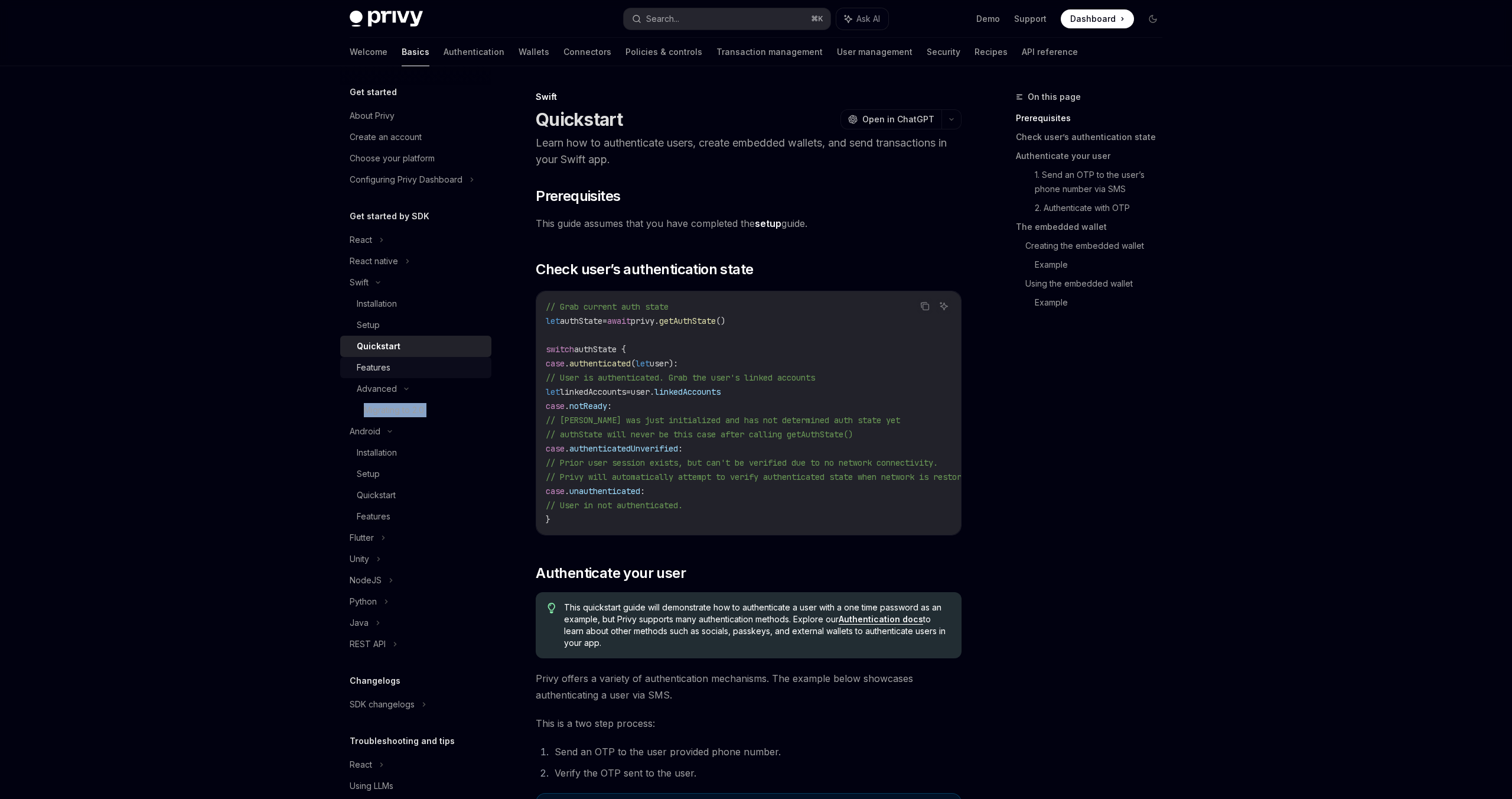
click at [381, 364] on div "Features" at bounding box center [374, 367] width 34 height 14
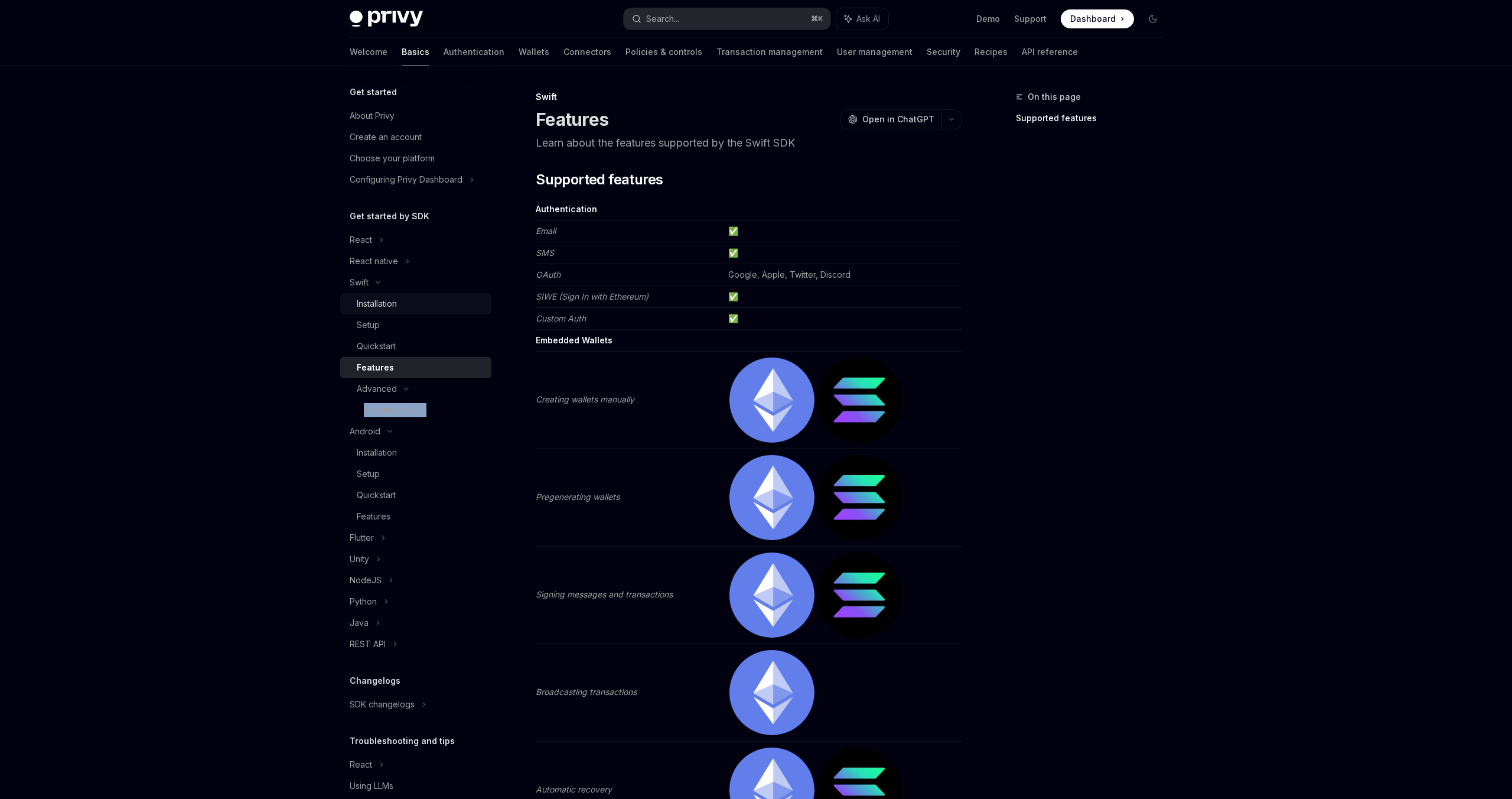
click at [376, 311] on link "Installation" at bounding box center [415, 303] width 151 height 22
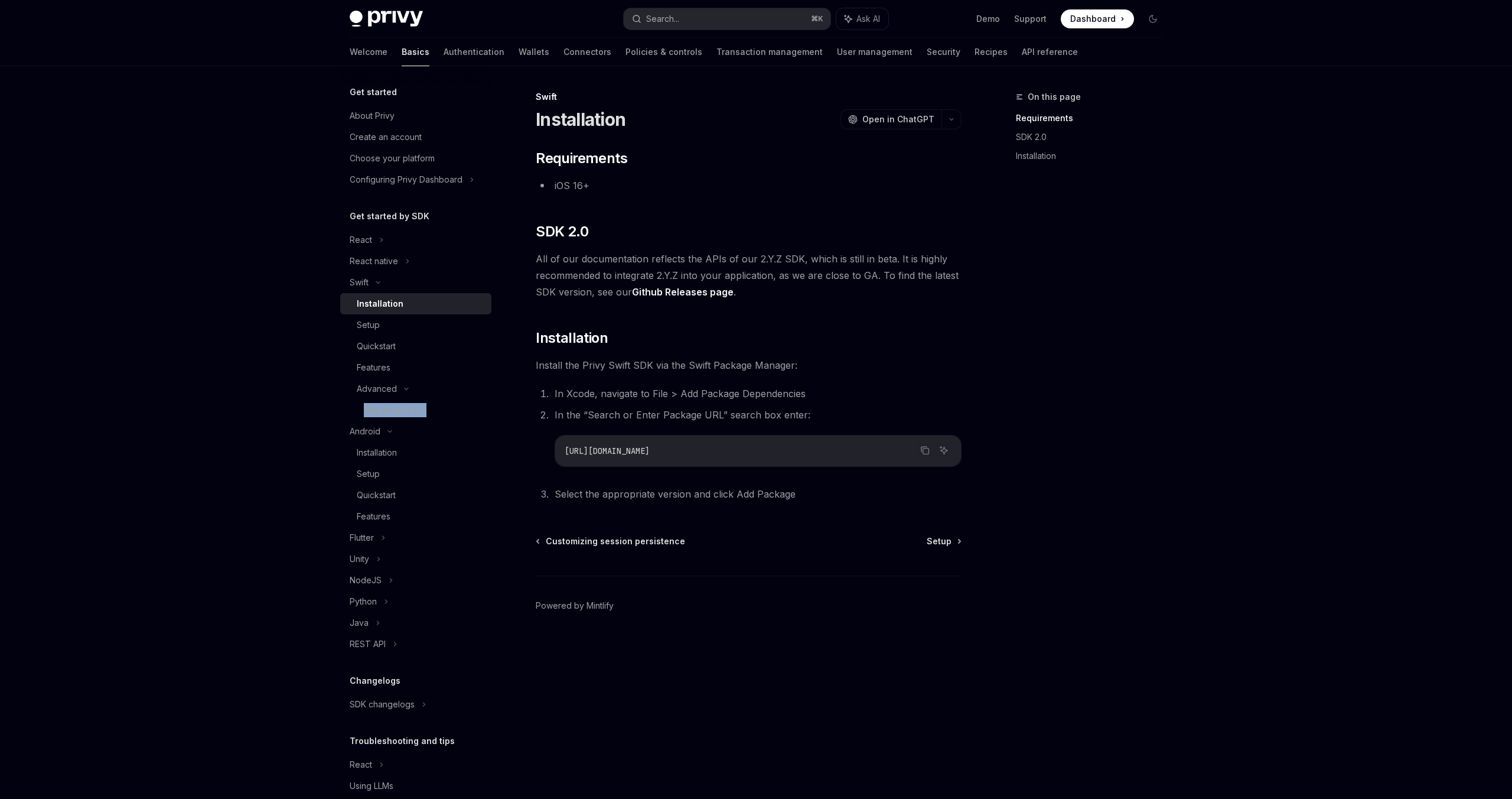
drag, startPoint x: 749, startPoint y: 451, endPoint x: 557, endPoint y: 451, distance: 192.0
click at [555, 451] on div "https://github.com/privy-io/privy-ios" at bounding box center [757, 451] width 405 height 31
copy span "https://github.com/privy-io/privy-ios"
click at [372, 322] on div "Setup" at bounding box center [368, 324] width 23 height 14
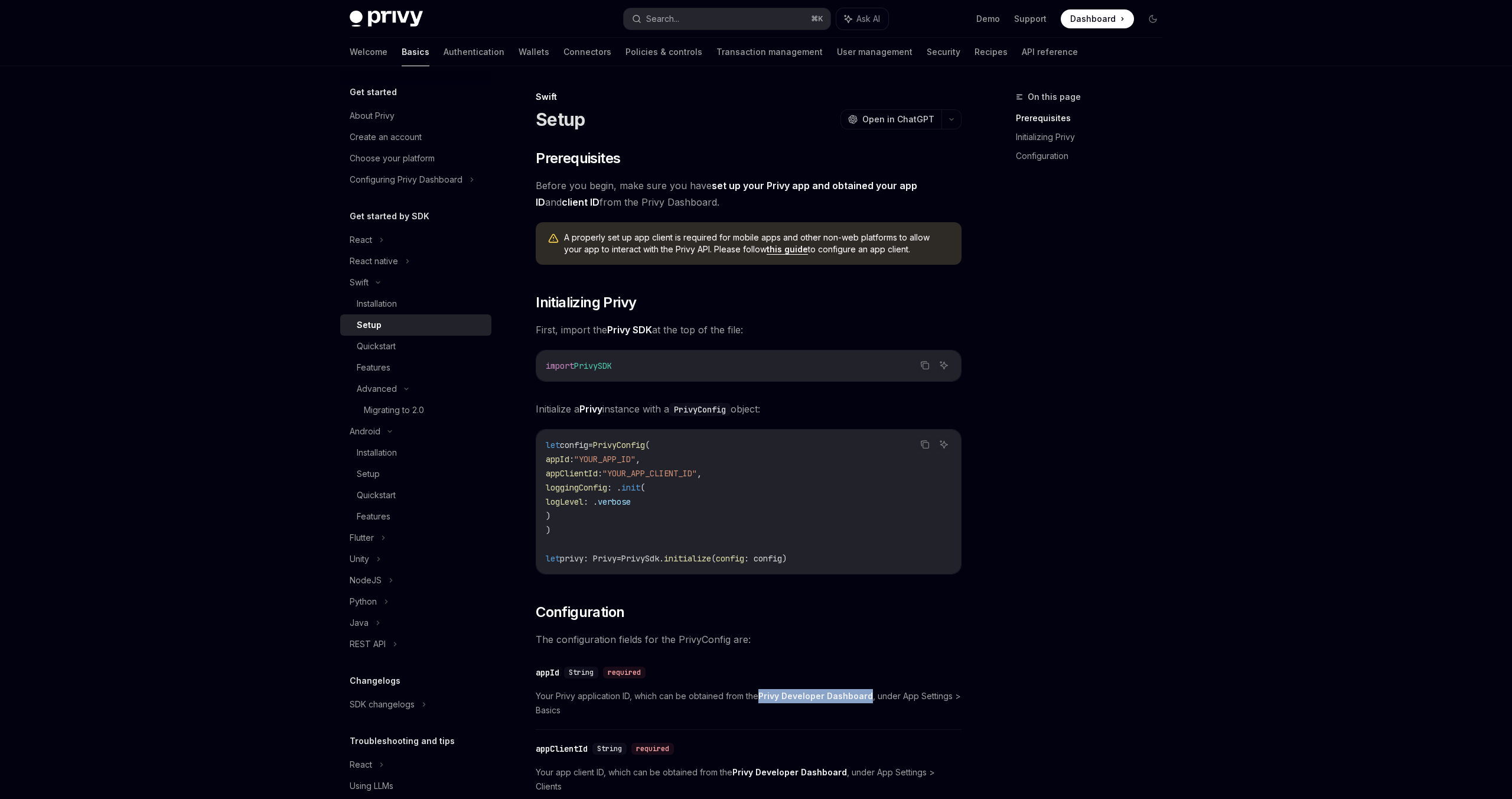
drag, startPoint x: 632, startPoint y: 369, endPoint x: 523, endPoint y: 366, distance: 109.0
click at [523, 366] on div "Swift Setup OpenAI Open in ChatGPT OpenAI Open in ChatGPT ​ Prerequisites Befor…" at bounding box center [638, 630] width 652 height 1082
copy span "import PrivySDK"
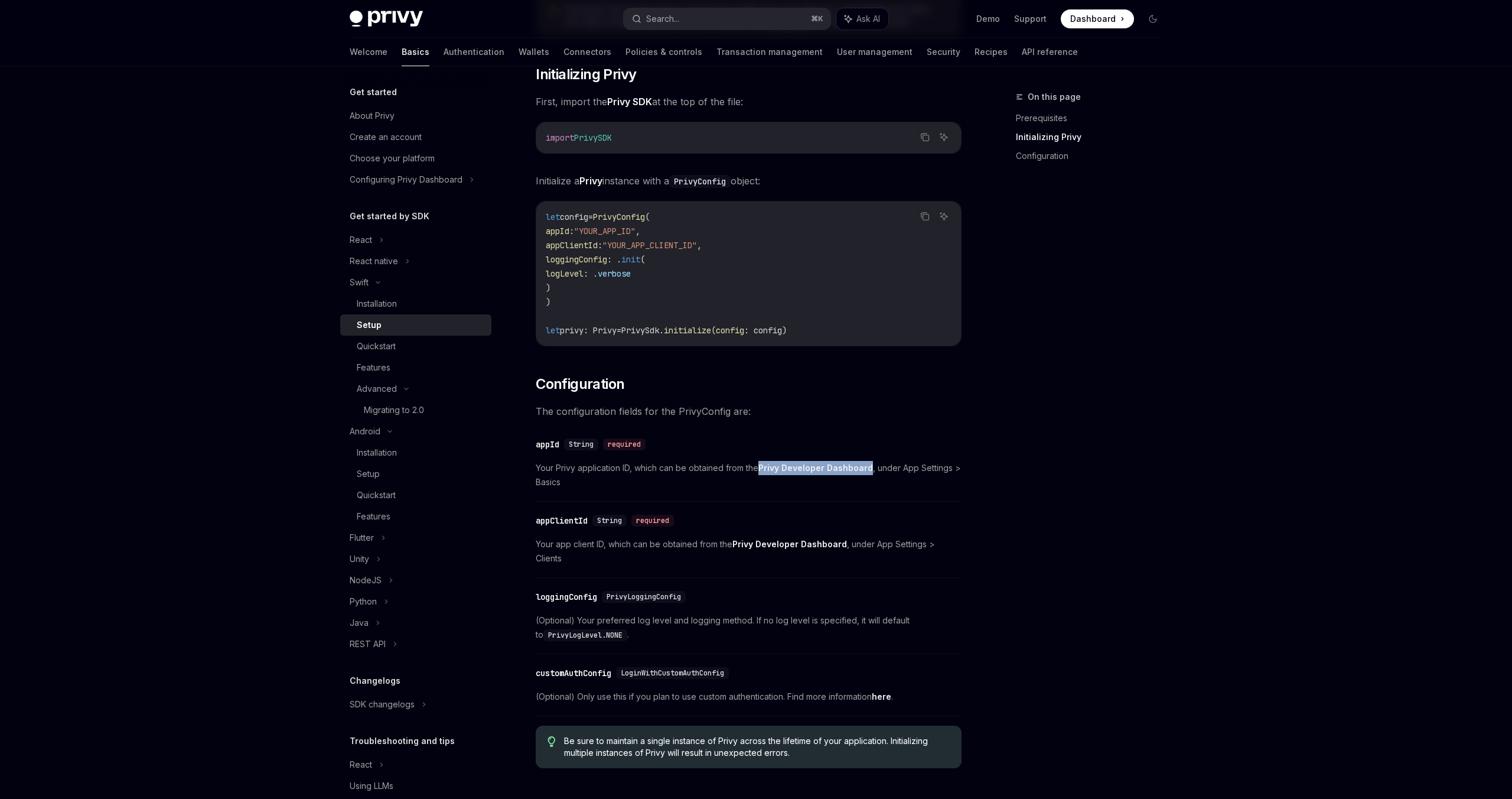
scroll to position [231, 0]
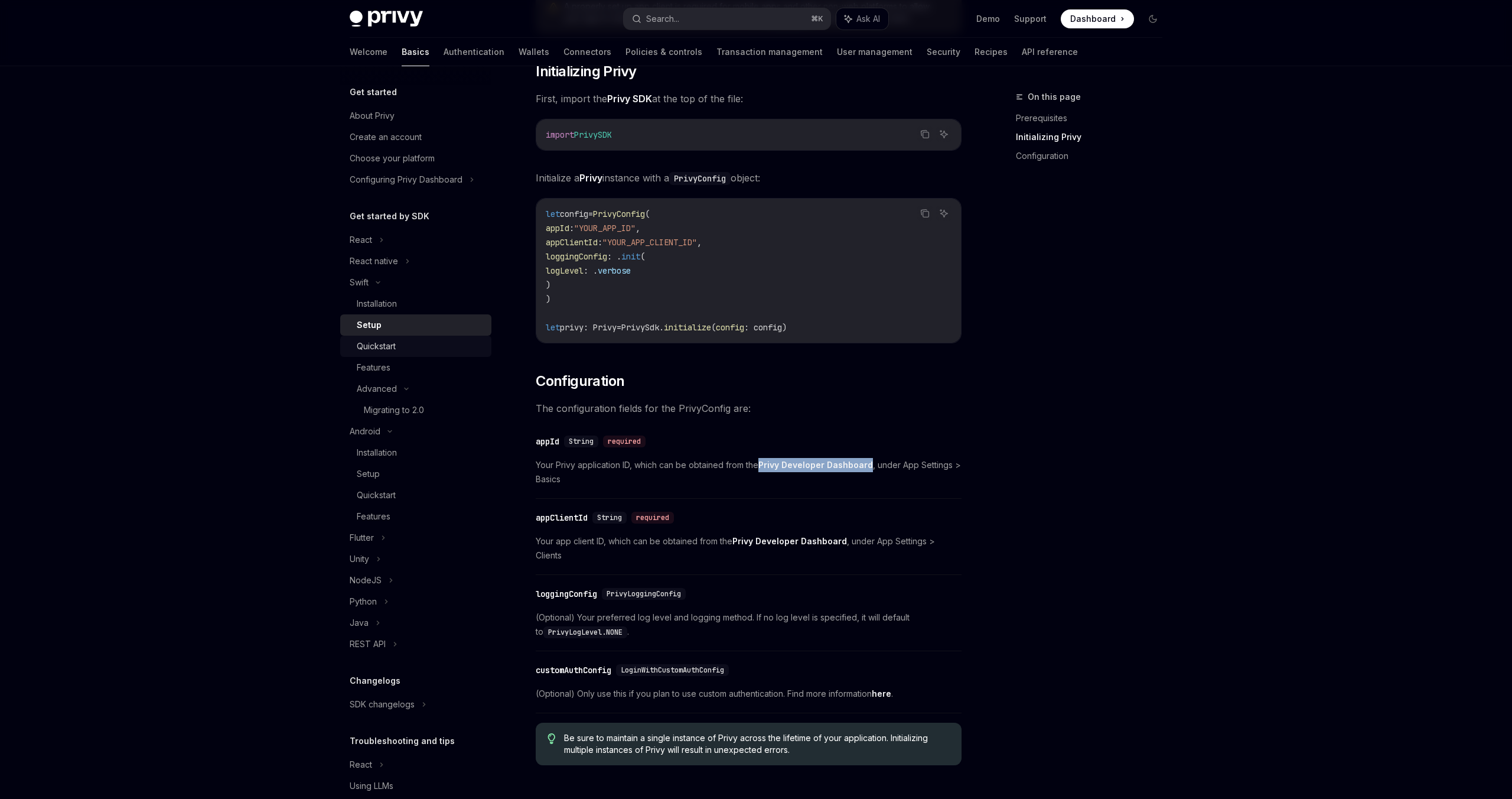
click at [397, 341] on div "Quickstart" at bounding box center [420, 346] width 127 height 14
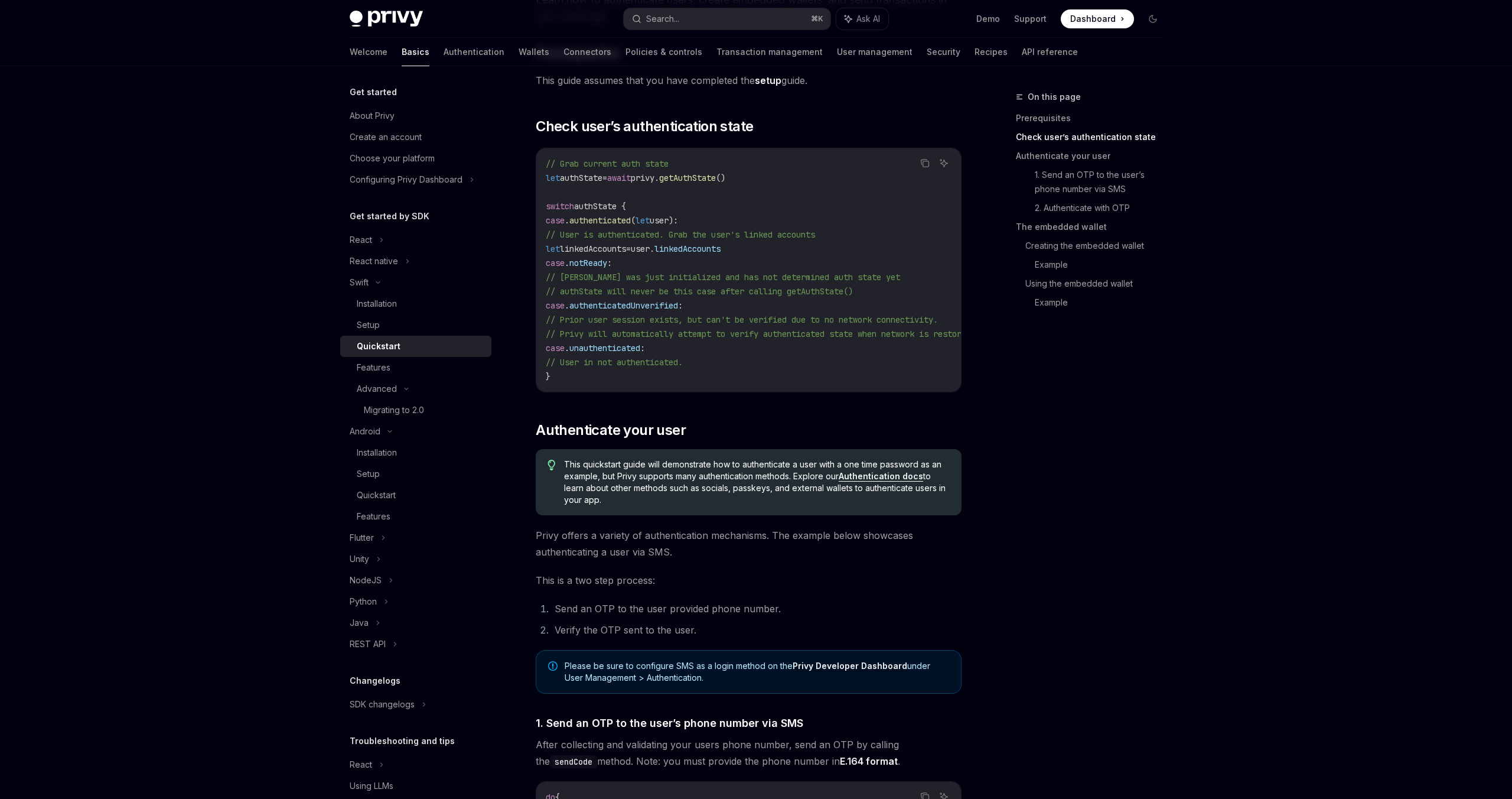
scroll to position [247, 0]
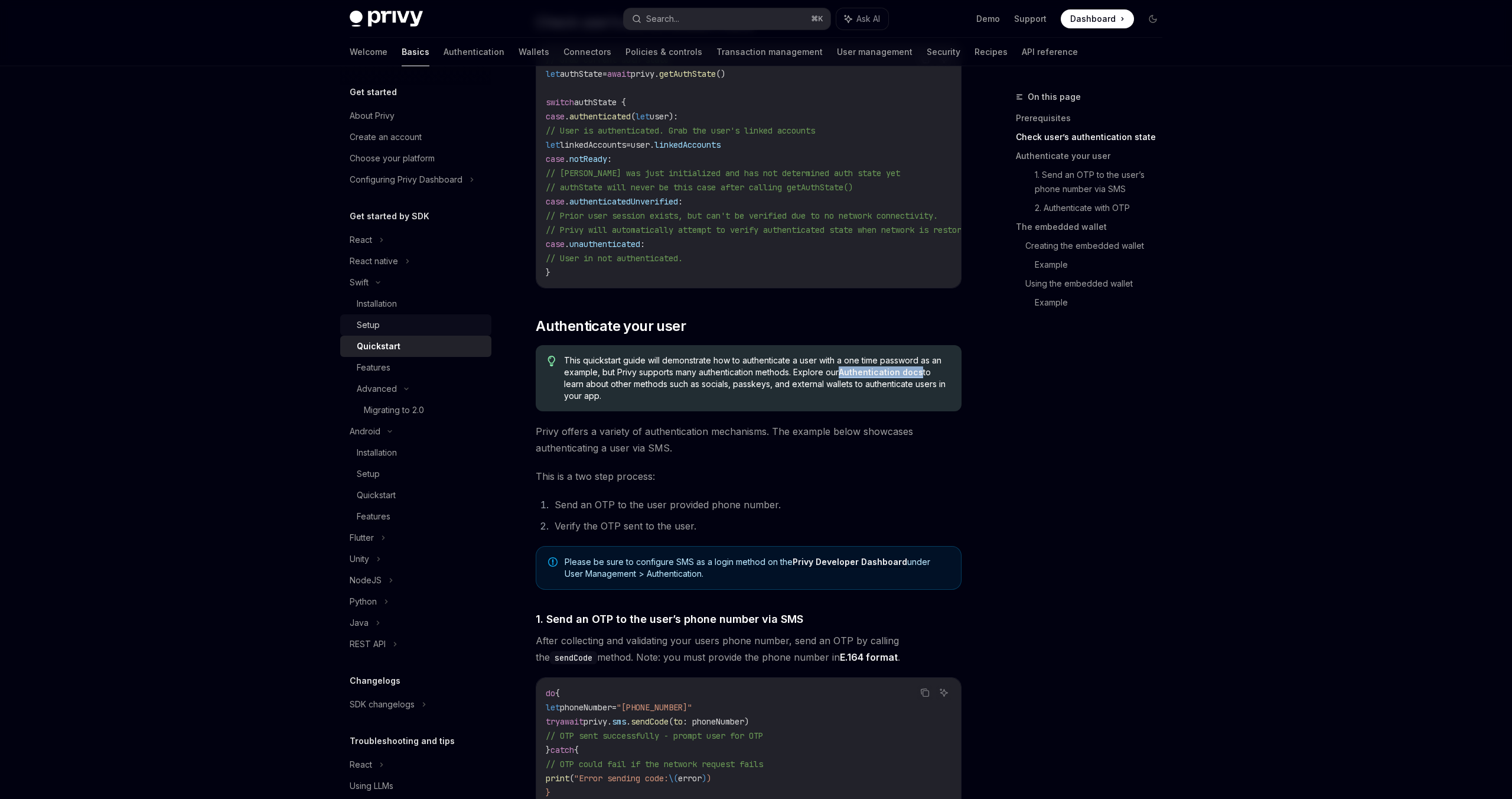
click at [374, 323] on div "Setup" at bounding box center [368, 324] width 23 height 14
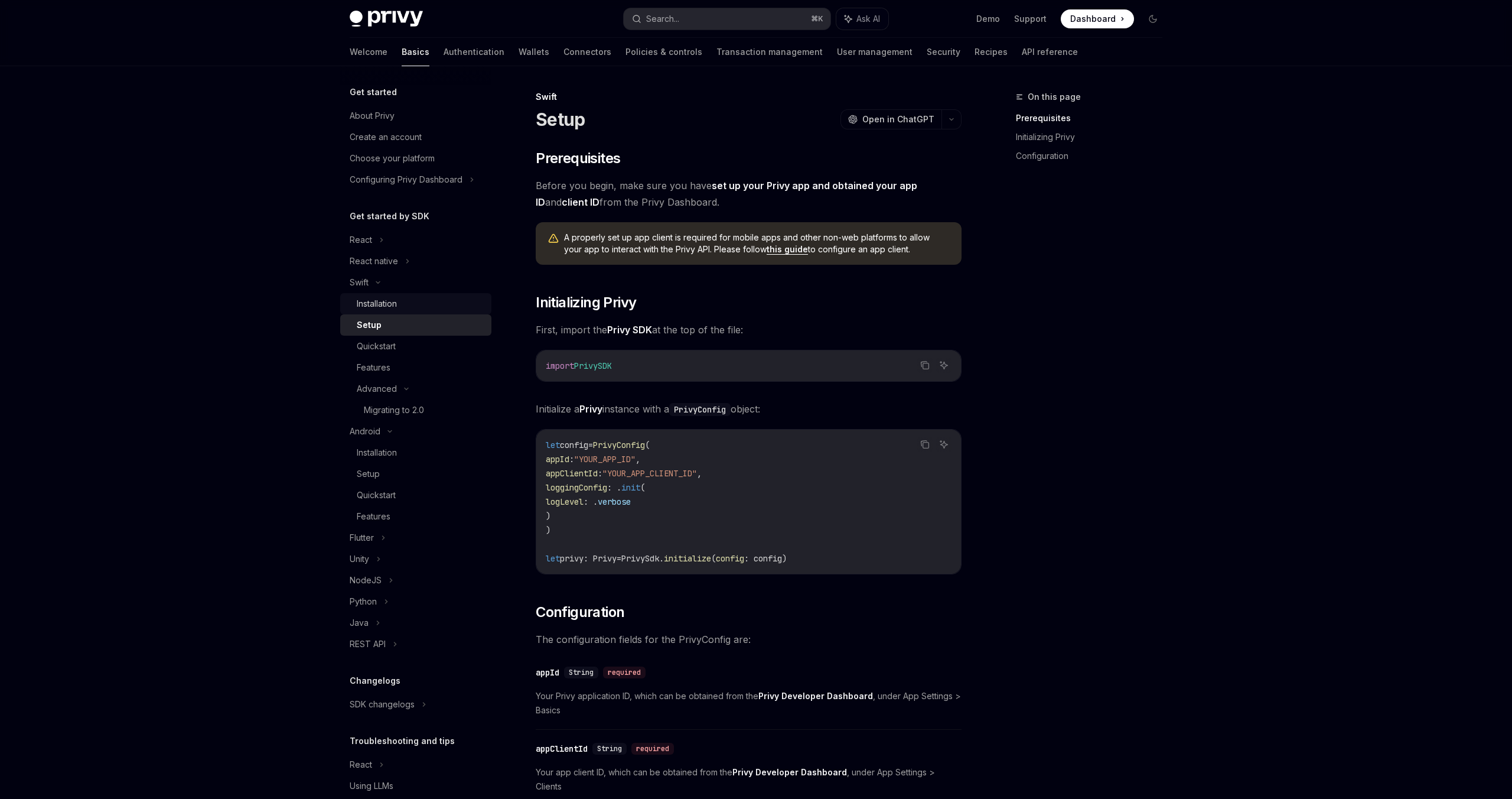
click at [394, 297] on div "Installation" at bounding box center [376, 303] width 40 height 14
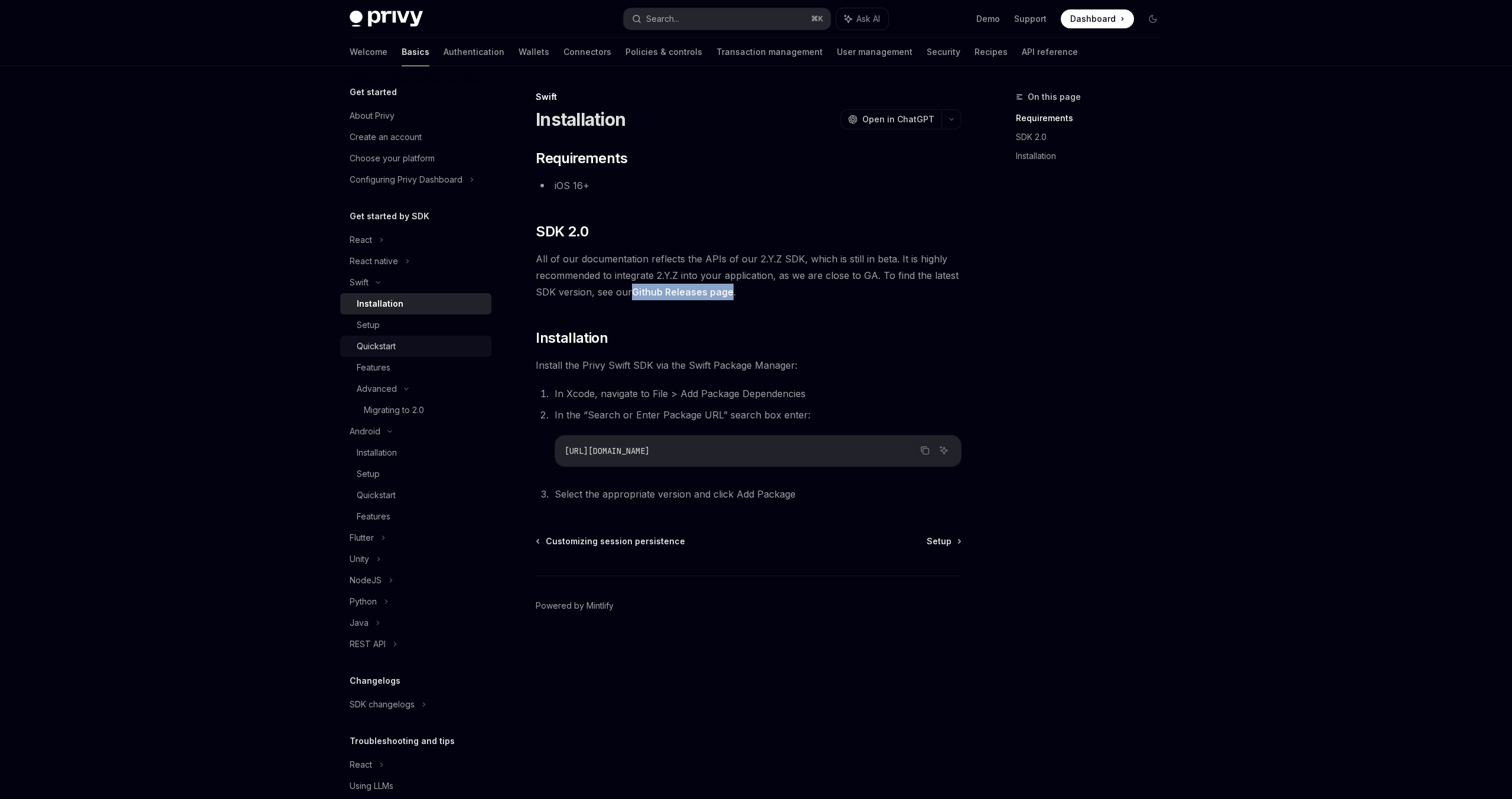
click at [391, 350] on div "Quickstart" at bounding box center [376, 346] width 39 height 14
type textarea "*"
